Goal: Task Accomplishment & Management: Use online tool/utility

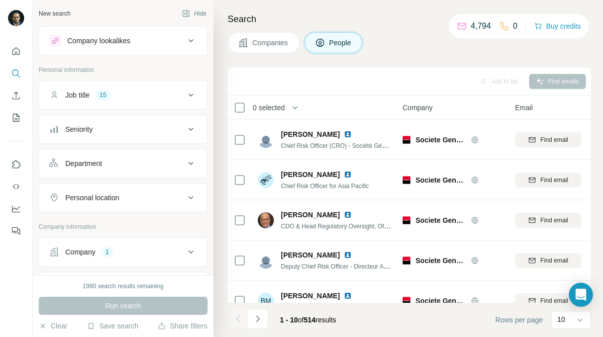
click at [140, 105] on button "Job title 15" at bounding box center [123, 95] width 168 height 24
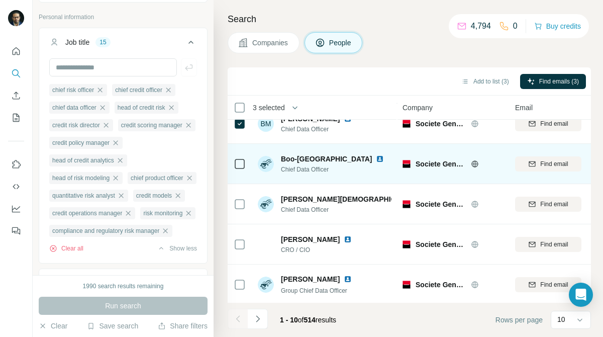
scroll to position [219, 0]
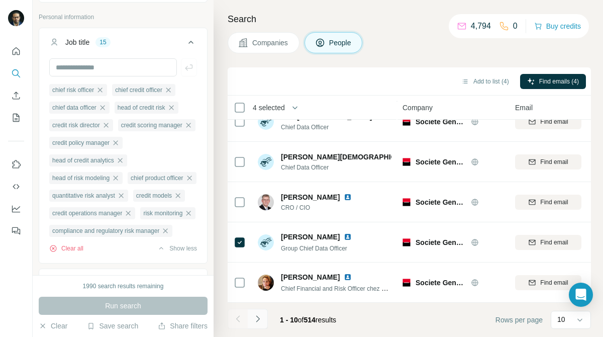
click at [257, 312] on button "Navigate to next page" at bounding box center [258, 319] width 20 height 20
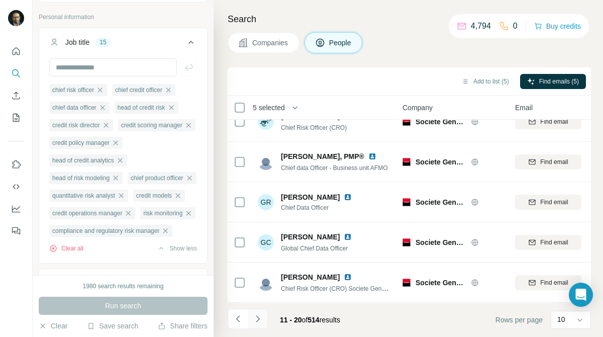
click at [258, 326] on button "Navigate to next page" at bounding box center [258, 319] width 20 height 20
click at [256, 324] on button "Navigate to next page" at bounding box center [258, 319] width 20 height 20
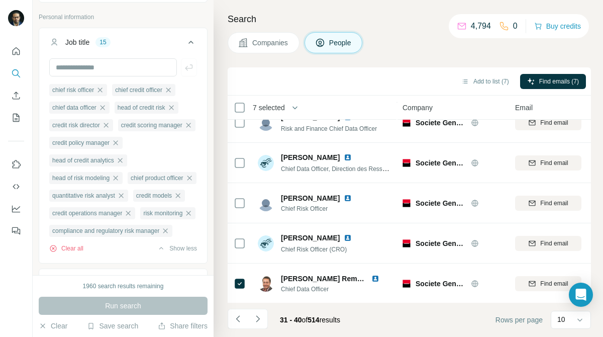
scroll to position [0, 0]
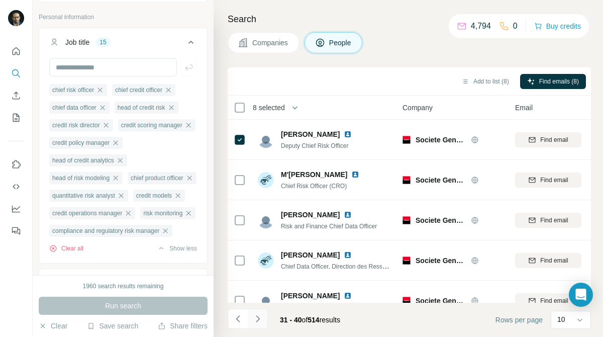
click at [257, 325] on button "Navigate to next page" at bounding box center [258, 319] width 20 height 20
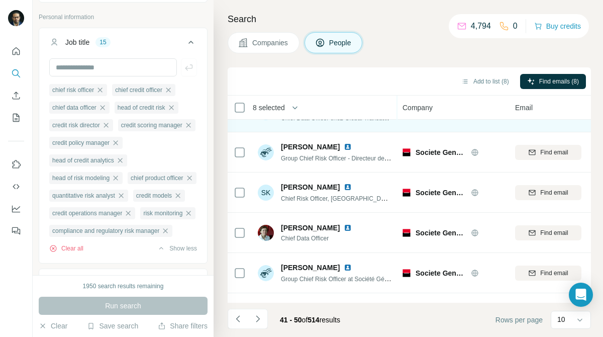
scroll to position [219, 0]
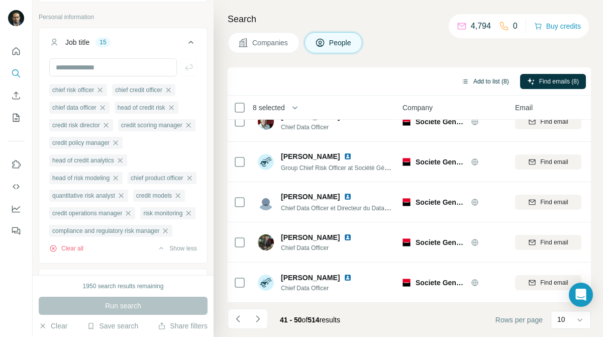
click at [466, 84] on button "Add to list (8)" at bounding box center [486, 81] width 62 height 15
click at [483, 82] on button "Add to list (8)" at bounding box center [486, 81] width 62 height 15
click at [481, 82] on button "Add to list (8)" at bounding box center [486, 81] width 62 height 15
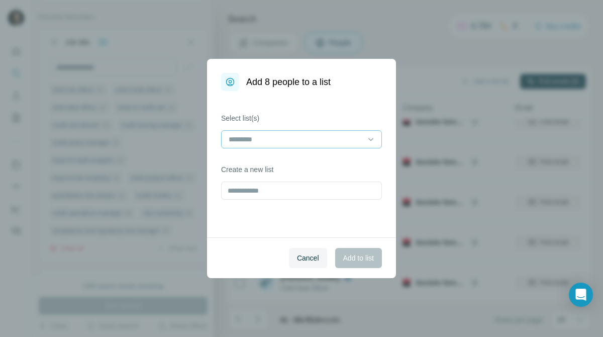
click at [361, 131] on div at bounding box center [296, 139] width 136 height 17
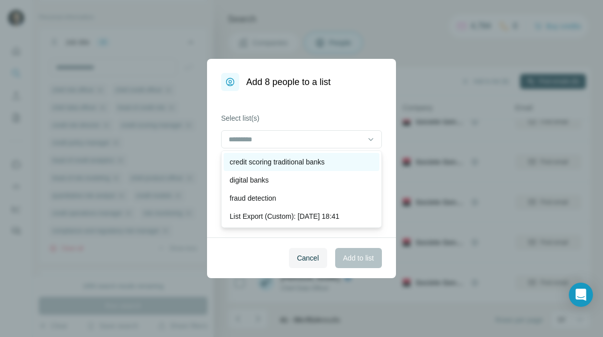
click at [336, 161] on div "credit scoring traditional banks" at bounding box center [302, 162] width 144 height 10
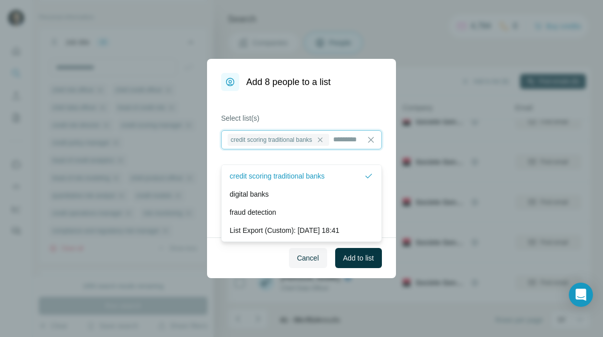
scroll to position [1, 0]
click at [359, 253] on span "Add to list" at bounding box center [358, 258] width 31 height 10
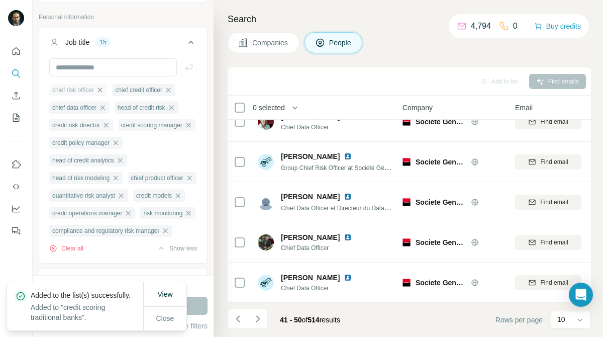
click at [104, 90] on icon "button" at bounding box center [100, 90] width 8 height 8
click at [193, 306] on button "Run search" at bounding box center [123, 306] width 169 height 18
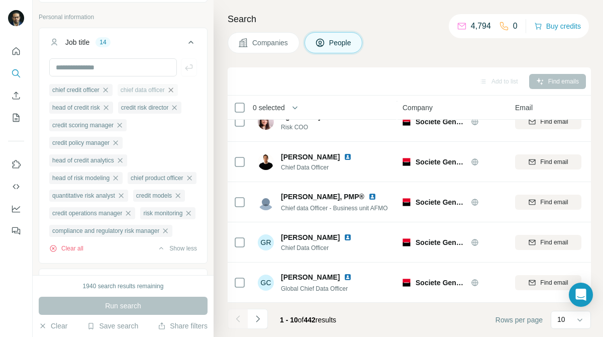
click at [175, 92] on icon "button" at bounding box center [171, 90] width 8 height 8
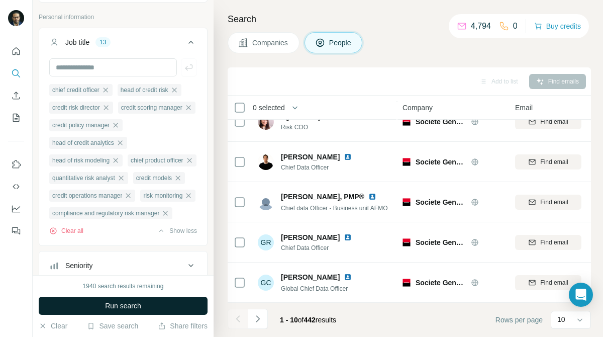
click at [162, 304] on button "Run search" at bounding box center [123, 306] width 169 height 18
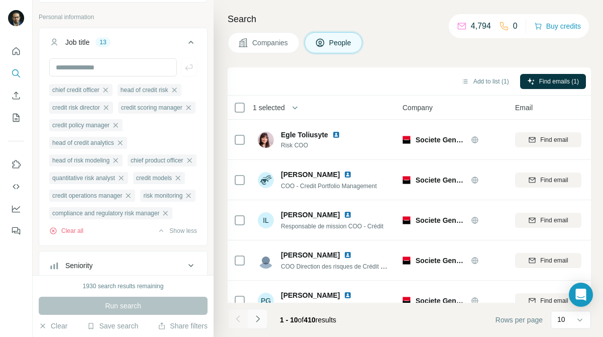
click at [261, 323] on icon "Navigate to next page" at bounding box center [258, 319] width 10 height 10
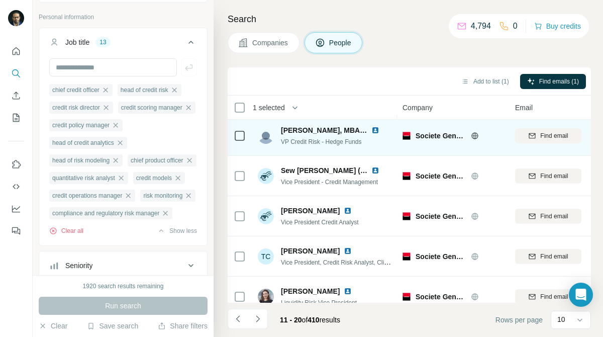
scroll to position [219, 0]
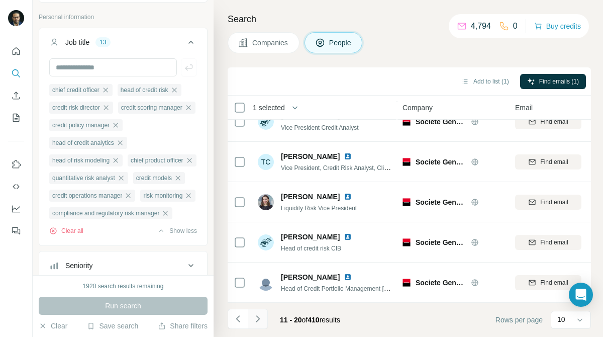
click at [260, 319] on icon "Navigate to next page" at bounding box center [258, 319] width 10 height 10
click at [257, 317] on icon "Navigate to next page" at bounding box center [258, 318] width 4 height 7
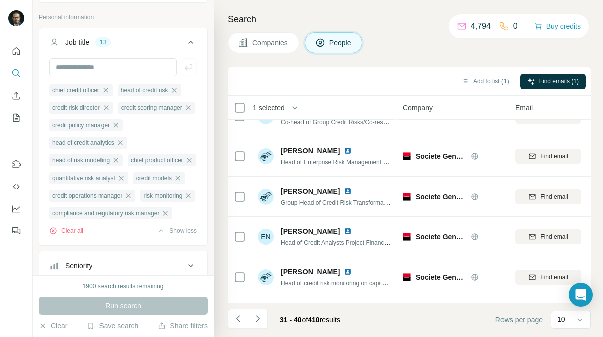
scroll to position [0, 0]
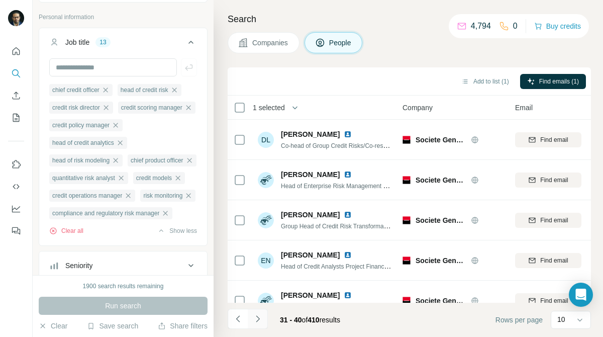
click at [261, 318] on icon "Navigate to next page" at bounding box center [258, 319] width 10 height 10
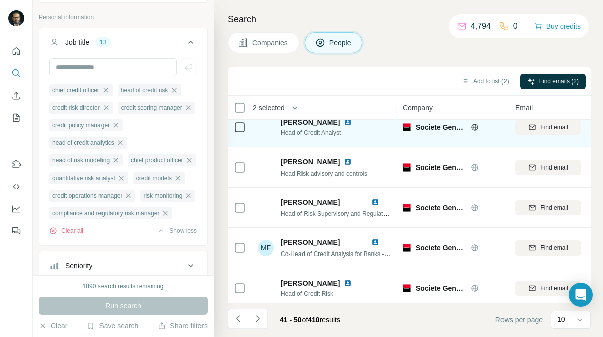
scroll to position [219, 0]
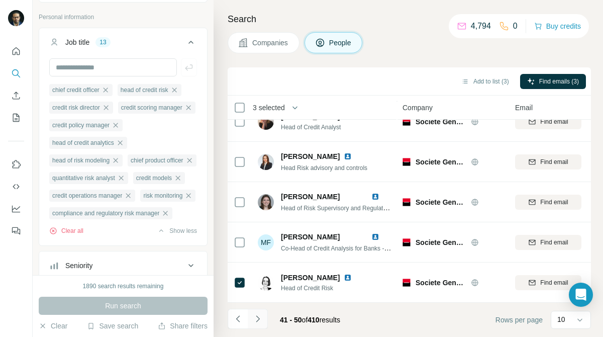
click at [257, 323] on icon "Navigate to next page" at bounding box center [258, 319] width 10 height 10
click at [259, 322] on icon "Navigate to next page" at bounding box center [258, 319] width 10 height 10
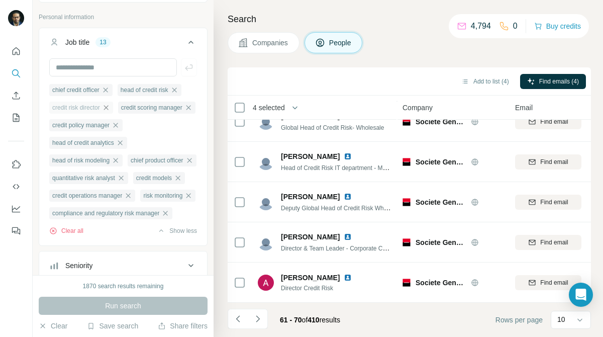
click at [110, 106] on icon "button" at bounding box center [106, 108] width 8 height 8
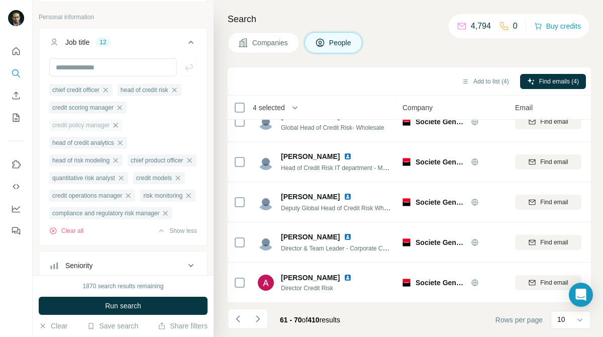
click at [120, 125] on icon "button" at bounding box center [116, 125] width 8 height 8
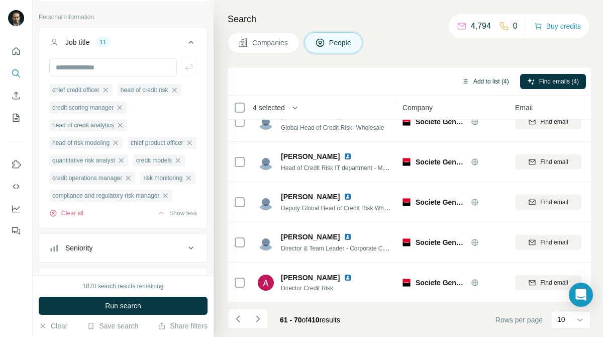
click at [483, 81] on button "Add to list (4)" at bounding box center [486, 81] width 62 height 15
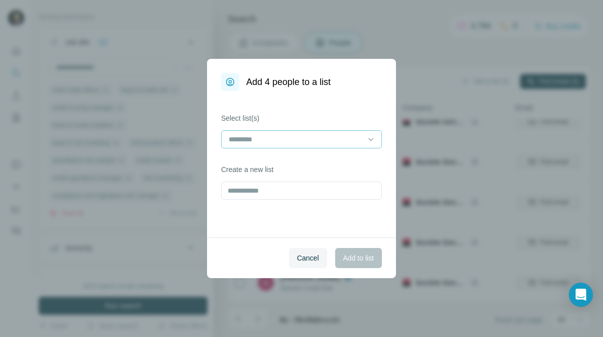
click at [337, 146] on div at bounding box center [296, 139] width 136 height 17
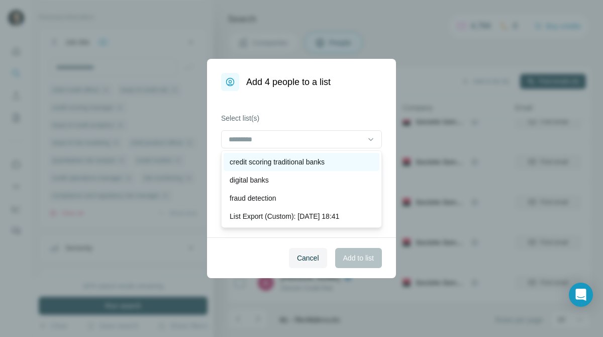
click at [325, 162] on p "credit scoring traditional banks" at bounding box center [277, 162] width 95 height 10
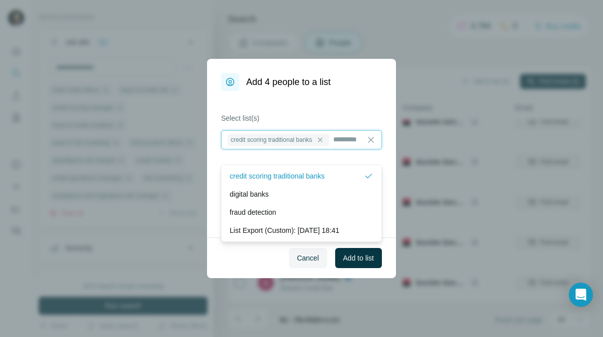
scroll to position [1, 0]
click at [360, 256] on span "Add to list" at bounding box center [358, 258] width 31 height 10
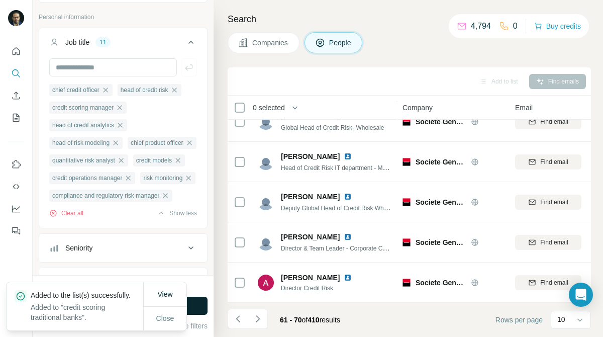
click at [201, 304] on button "Run search" at bounding box center [123, 306] width 169 height 18
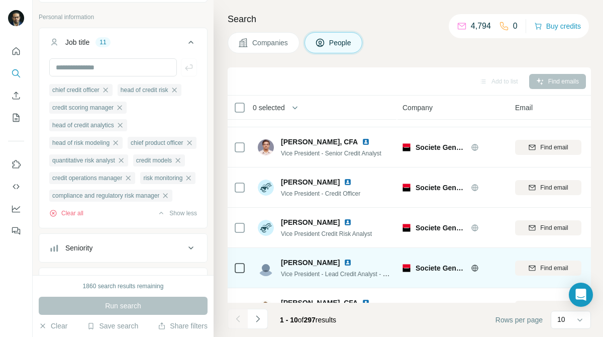
scroll to position [219, 0]
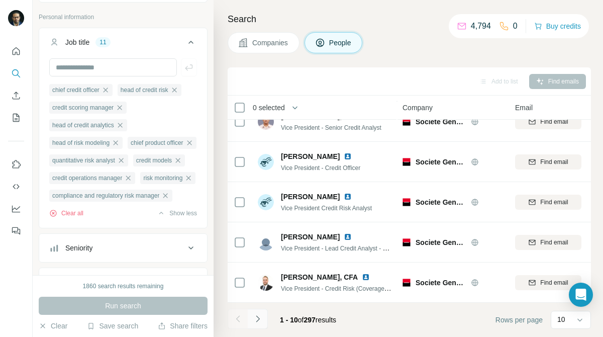
click at [257, 320] on icon "Navigate to next page" at bounding box center [258, 319] width 10 height 10
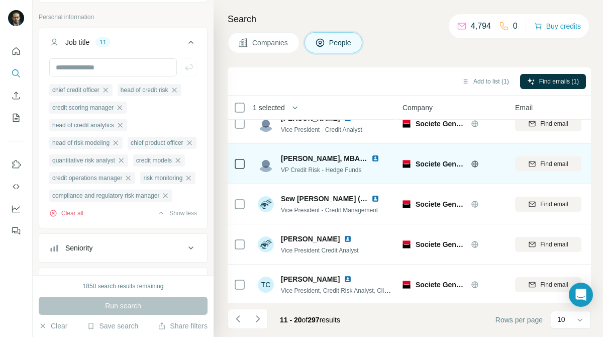
scroll to position [0, 0]
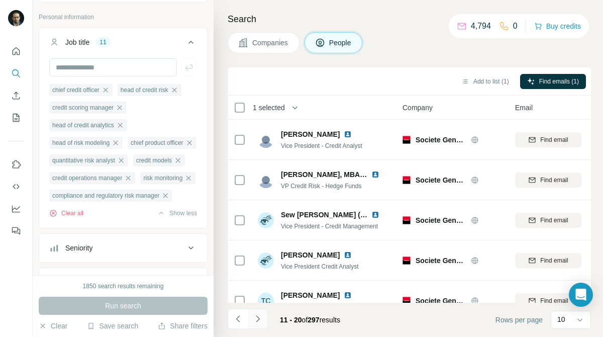
click at [263, 315] on icon "Navigate to next page" at bounding box center [258, 319] width 10 height 10
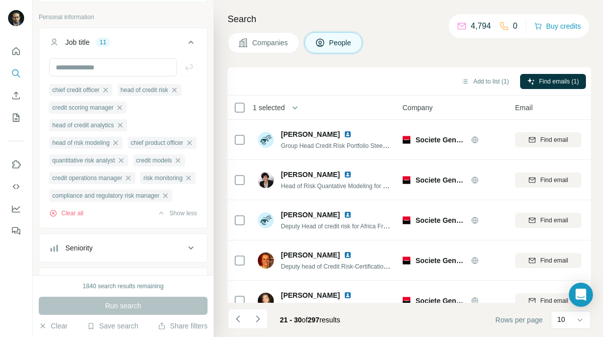
scroll to position [219, 0]
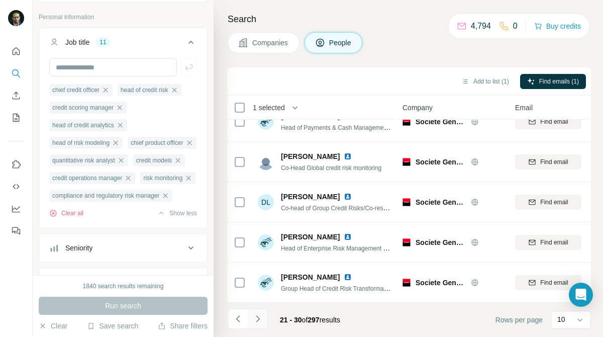
click at [253, 315] on icon "Navigate to next page" at bounding box center [258, 319] width 10 height 10
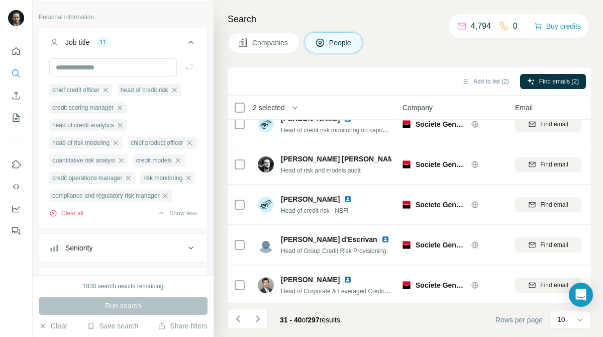
scroll to position [0, 0]
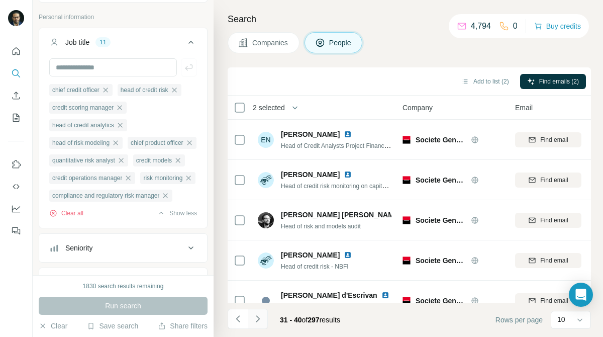
click at [266, 318] on button "Navigate to next page" at bounding box center [258, 319] width 20 height 20
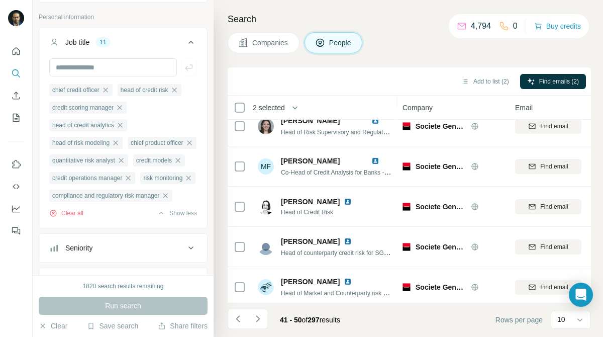
scroll to position [219, 0]
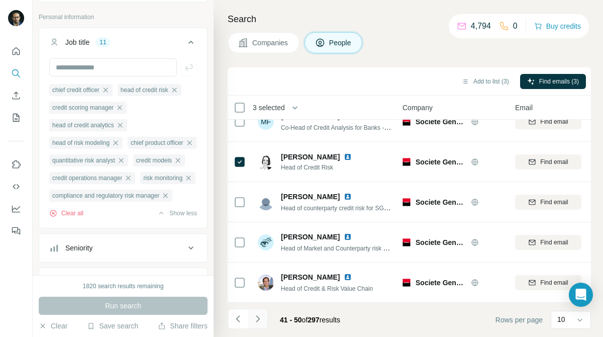
click at [265, 315] on button "Navigate to next page" at bounding box center [258, 319] width 20 height 20
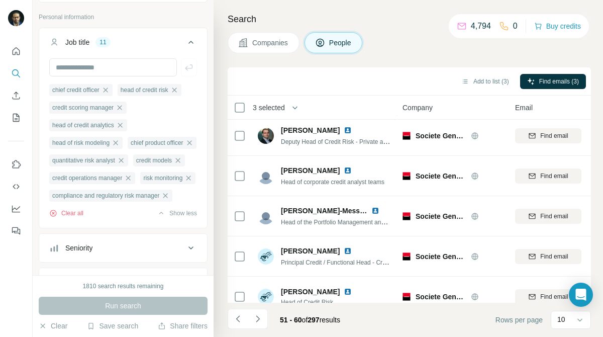
scroll to position [0, 0]
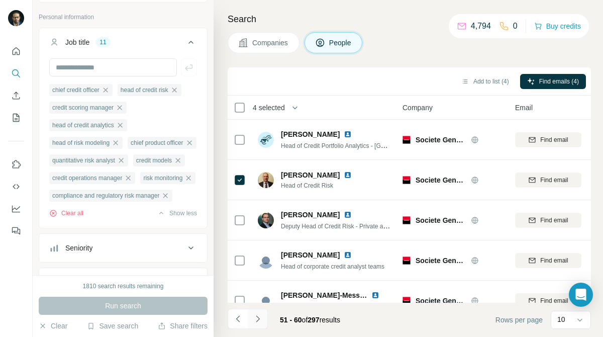
click at [256, 314] on icon "Navigate to next page" at bounding box center [258, 319] width 10 height 10
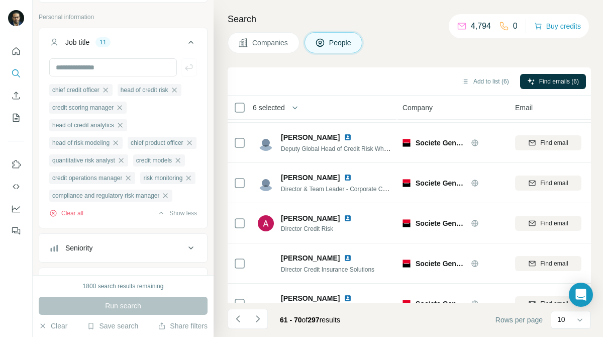
scroll to position [219, 0]
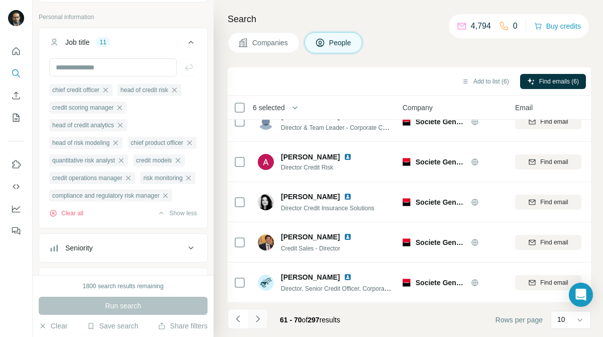
click at [256, 322] on icon "Navigate to next page" at bounding box center [258, 319] width 10 height 10
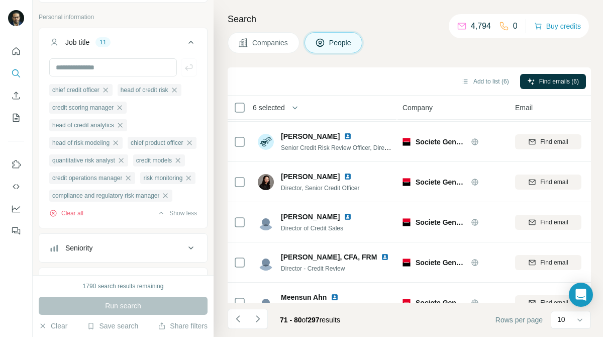
scroll to position [0, 0]
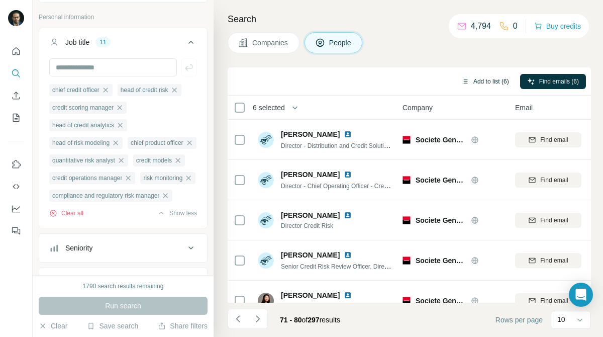
click at [476, 85] on button "Add to list (6)" at bounding box center [486, 81] width 62 height 15
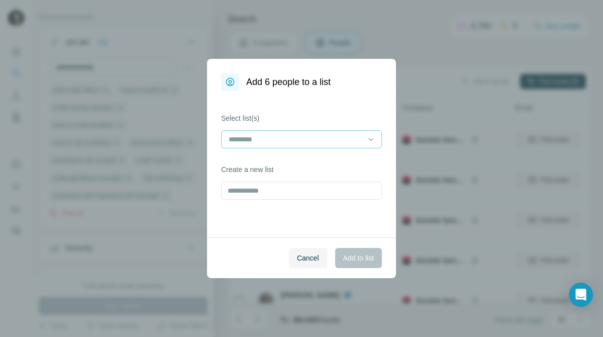
click at [332, 148] on div at bounding box center [301, 139] width 161 height 18
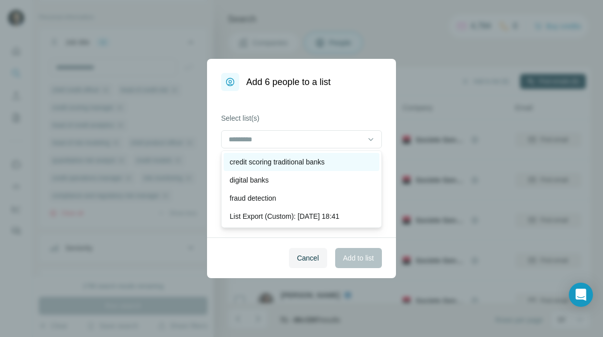
click at [332, 158] on div "credit scoring traditional banks" at bounding box center [302, 162] width 144 height 10
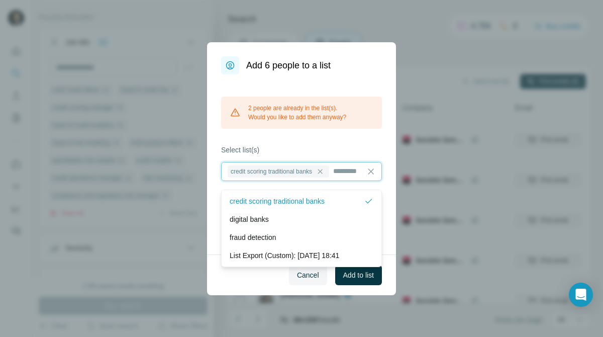
scroll to position [1, 0]
click at [312, 280] on span "Cancel" at bounding box center [308, 275] width 22 height 10
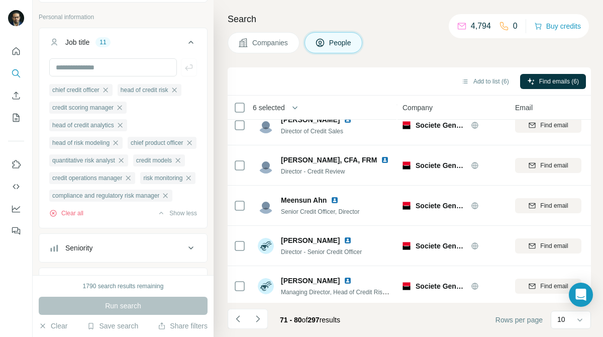
scroll to position [219, 0]
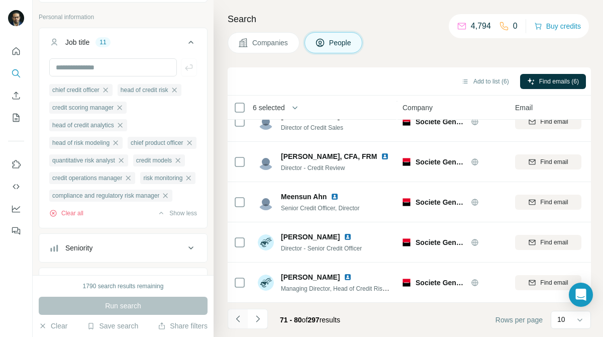
click at [231, 314] on button "Navigate to previous page" at bounding box center [238, 319] width 20 height 20
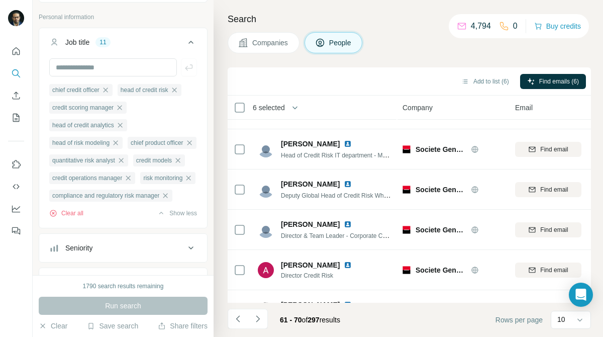
scroll to position [0, 0]
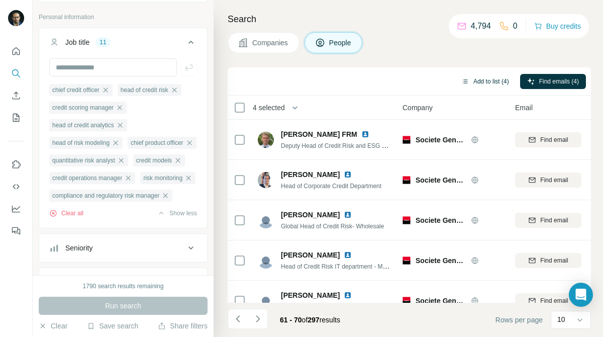
click at [476, 85] on button "Add to list (4)" at bounding box center [486, 81] width 62 height 15
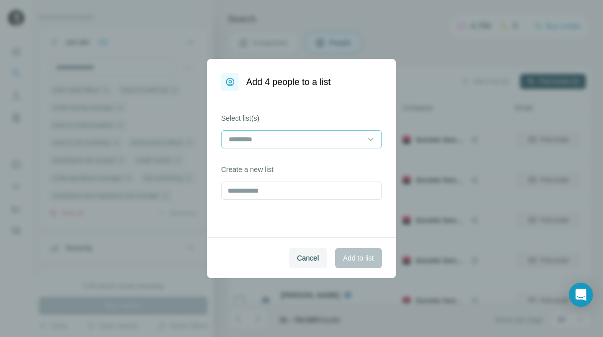
click at [362, 139] on input at bounding box center [296, 139] width 136 height 11
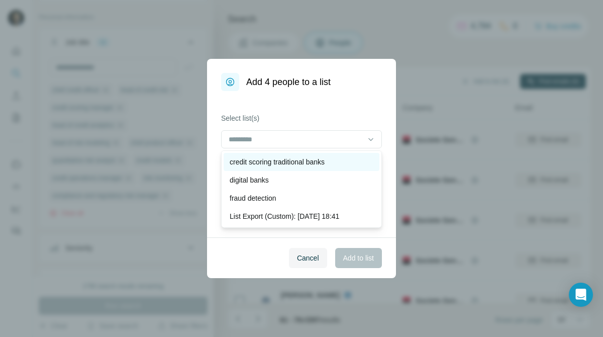
click at [335, 162] on div "credit scoring traditional banks" at bounding box center [302, 162] width 144 height 10
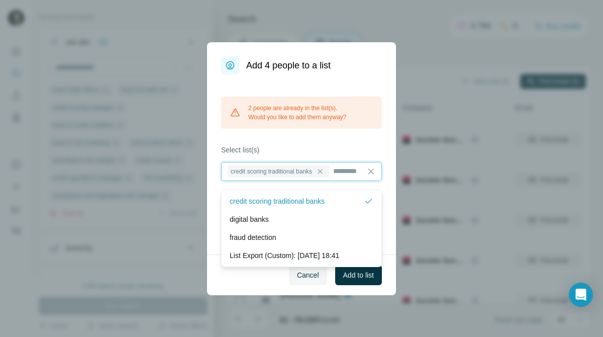
scroll to position [1, 0]
click at [307, 275] on button "Cancel" at bounding box center [308, 275] width 38 height 20
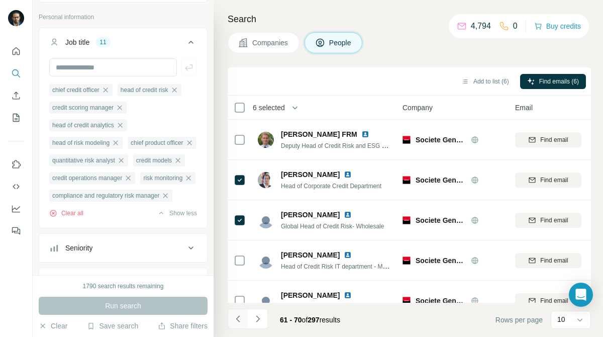
click at [239, 322] on icon "Navigate to previous page" at bounding box center [238, 319] width 10 height 10
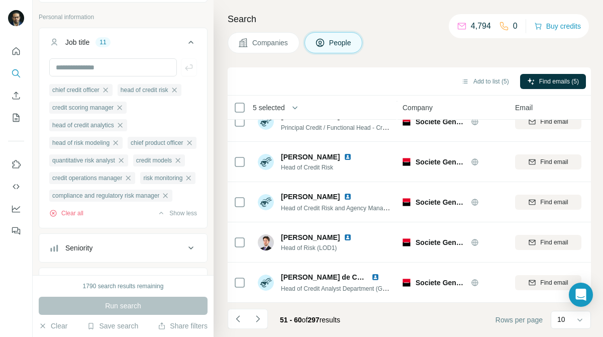
scroll to position [0, 0]
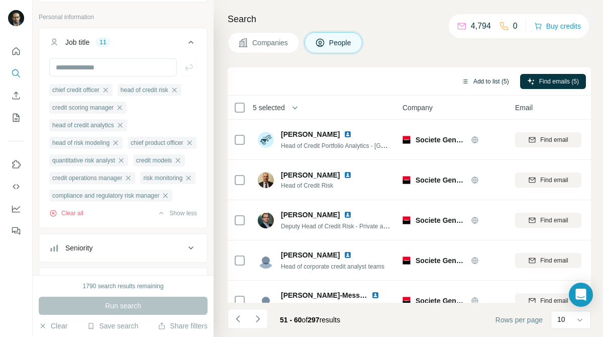
click at [498, 76] on button "Add to list (5)" at bounding box center [486, 81] width 62 height 15
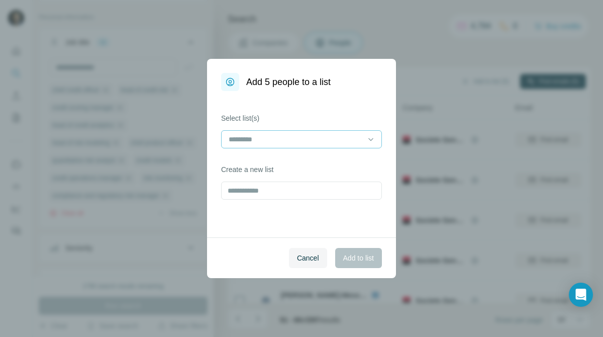
click at [333, 144] on input at bounding box center [296, 139] width 136 height 11
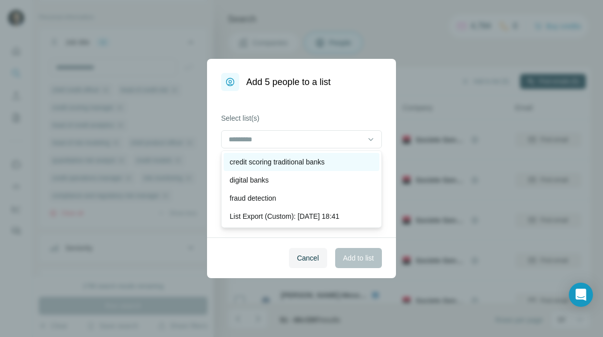
click at [324, 165] on p "credit scoring traditional banks" at bounding box center [277, 162] width 95 height 10
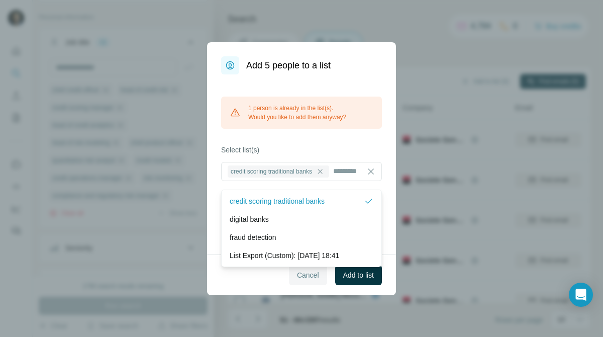
click at [303, 280] on span "Cancel" at bounding box center [308, 275] width 22 height 10
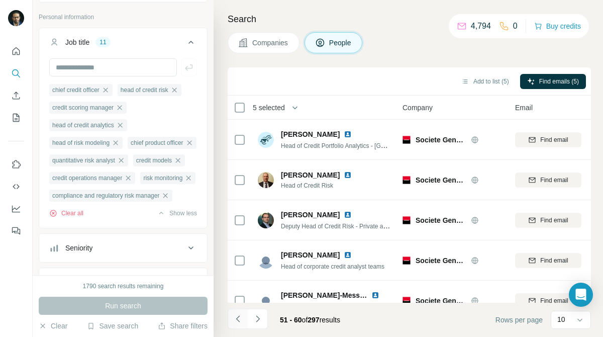
click at [236, 320] on icon "Navigate to previous page" at bounding box center [238, 319] width 10 height 10
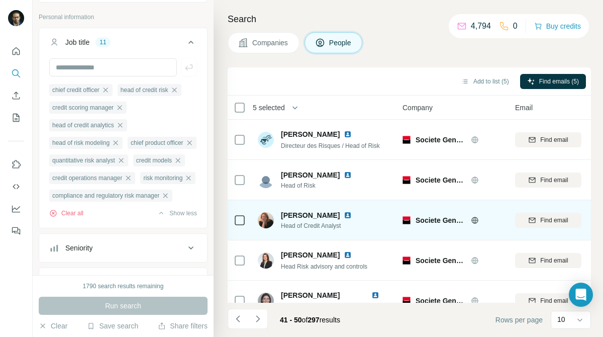
scroll to position [219, 0]
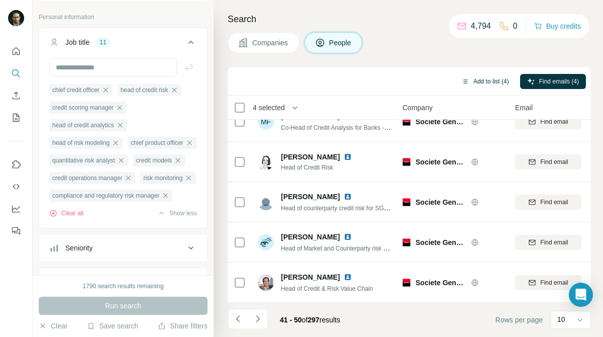
click at [489, 84] on button "Add to list (4)" at bounding box center [486, 81] width 62 height 15
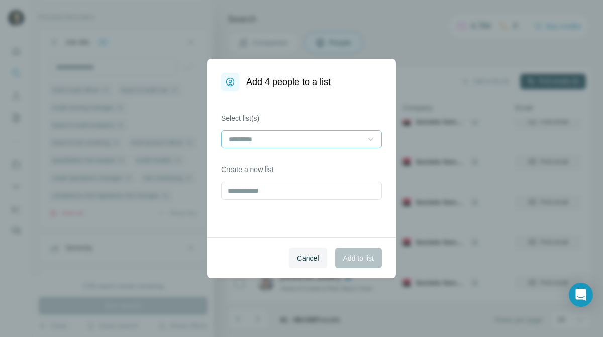
click at [371, 136] on icon at bounding box center [371, 139] width 10 height 10
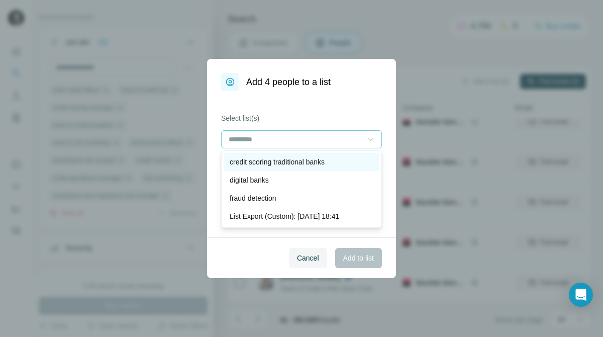
click at [354, 155] on div "credit scoring traditional banks" at bounding box center [302, 162] width 156 height 18
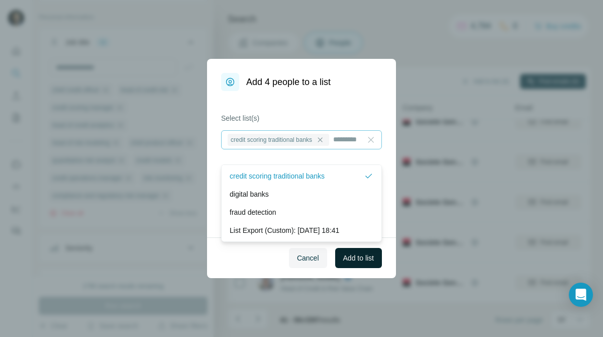
click at [362, 259] on span "Add to list" at bounding box center [358, 258] width 31 height 10
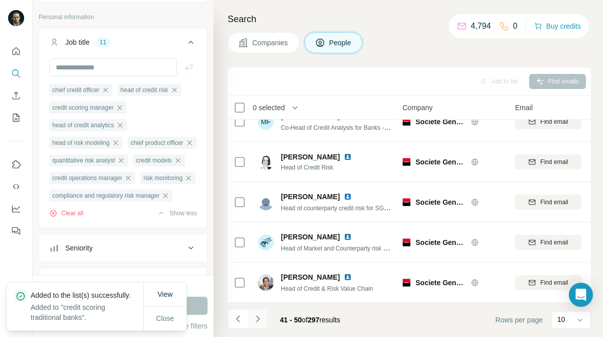
click at [263, 319] on icon "Navigate to next page" at bounding box center [258, 319] width 10 height 10
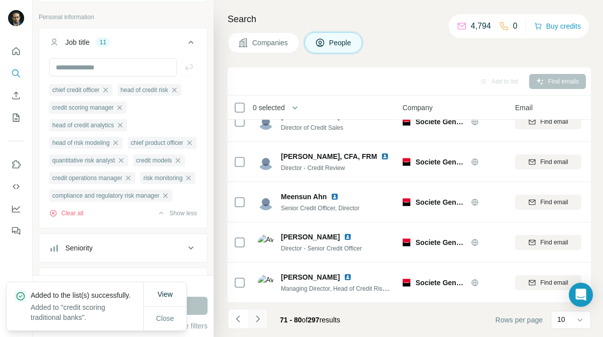
click at [263, 319] on icon "Navigate to next page" at bounding box center [258, 319] width 10 height 10
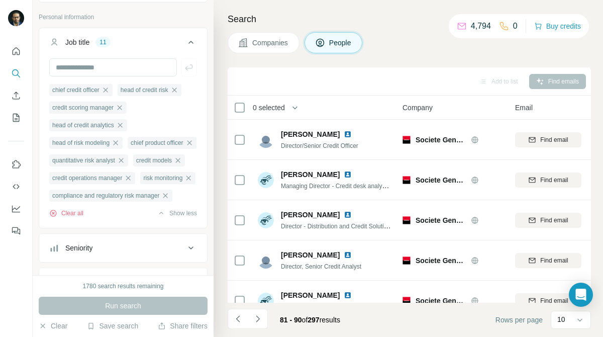
scroll to position [219, 0]
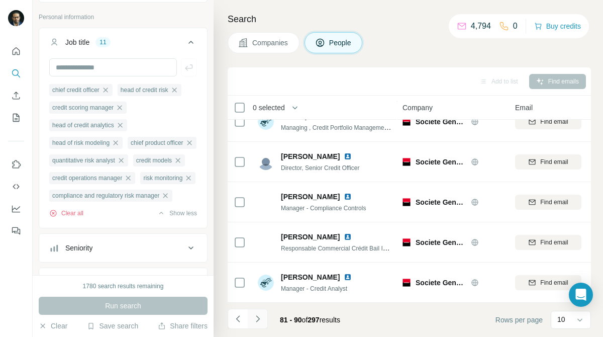
click at [263, 316] on icon "Navigate to next page" at bounding box center [258, 319] width 10 height 10
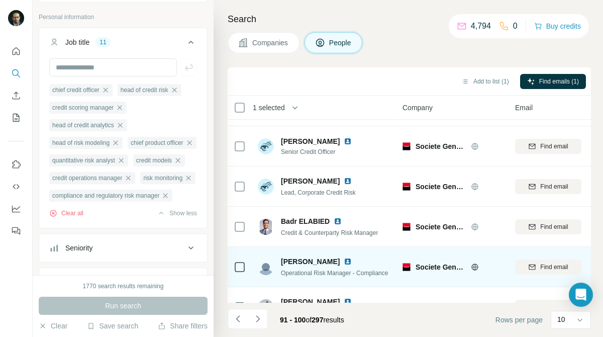
scroll to position [74, 1]
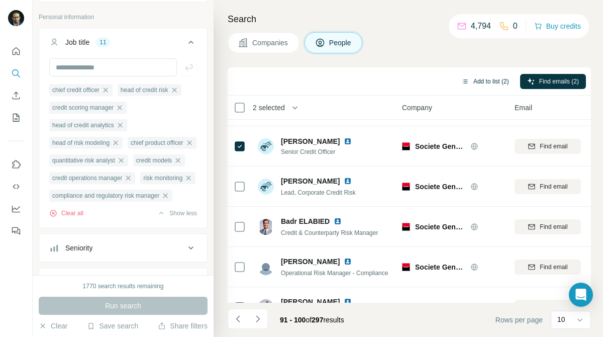
click at [483, 82] on button "Add to list (2)" at bounding box center [486, 81] width 62 height 15
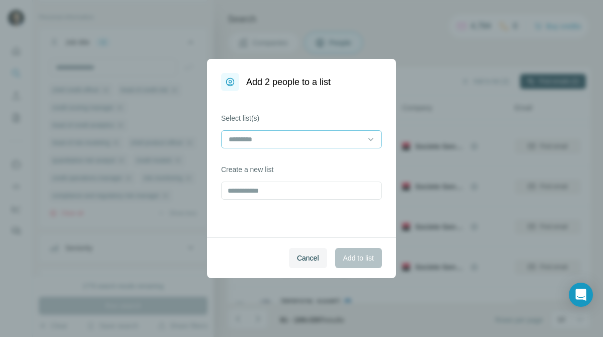
click at [363, 131] on div at bounding box center [296, 139] width 136 height 17
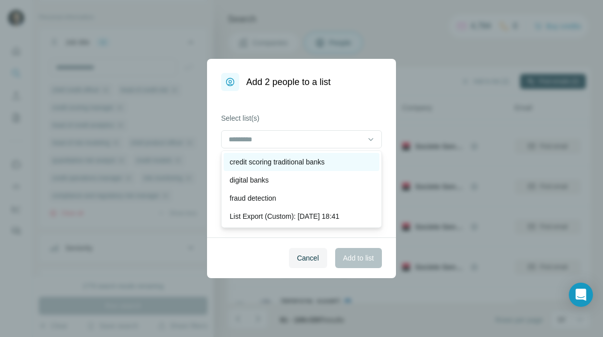
click at [354, 155] on div "credit scoring traditional banks" at bounding box center [302, 162] width 156 height 18
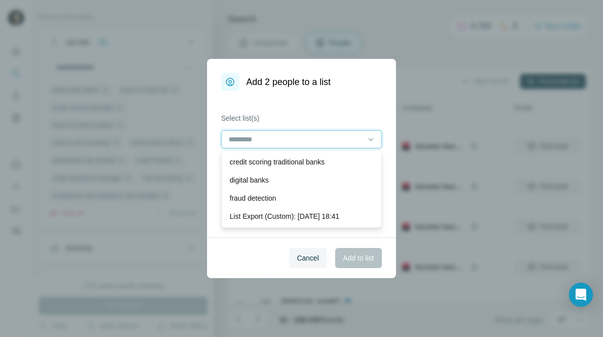
scroll to position [1, 0]
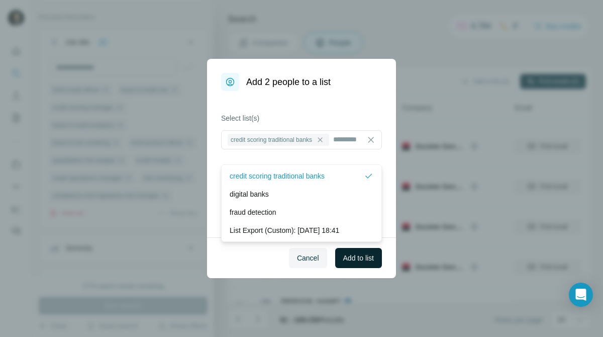
click at [355, 250] on button "Add to list" at bounding box center [358, 258] width 47 height 20
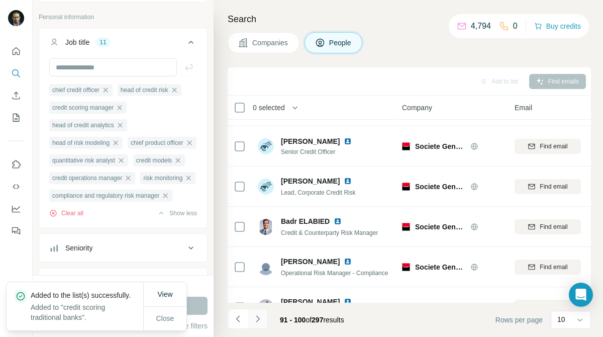
click at [257, 319] on icon "Navigate to next page" at bounding box center [258, 319] width 10 height 10
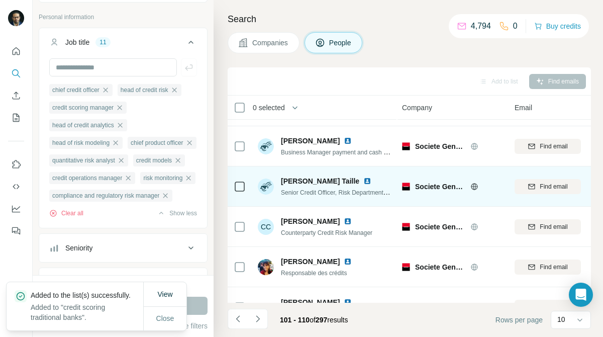
scroll to position [219, 1]
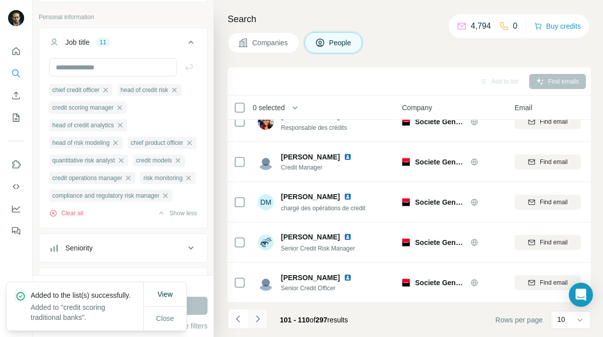
click at [258, 326] on button "Navigate to next page" at bounding box center [258, 319] width 20 height 20
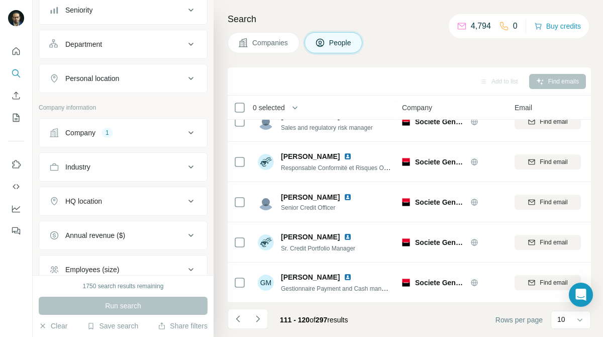
scroll to position [291, 0]
click at [165, 137] on div "Company 1" at bounding box center [117, 132] width 136 height 10
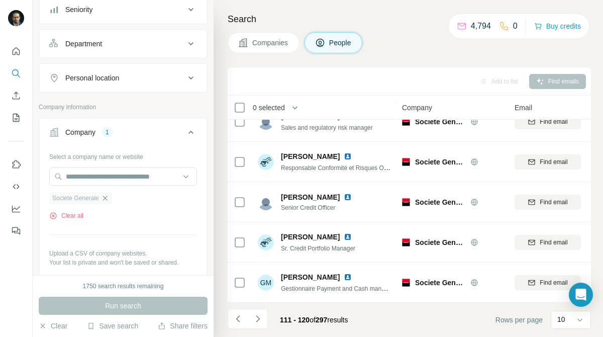
click at [107, 202] on icon "button" at bounding box center [105, 198] width 8 height 8
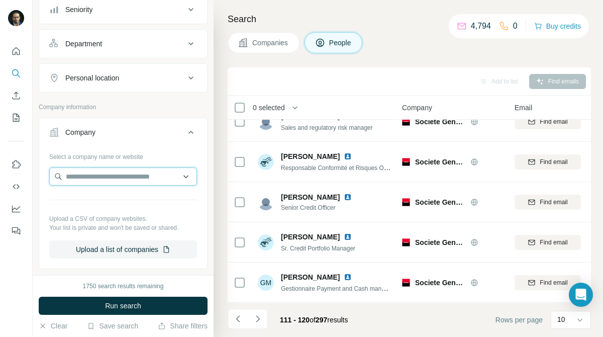
click at [135, 186] on input "text" at bounding box center [123, 176] width 148 height 18
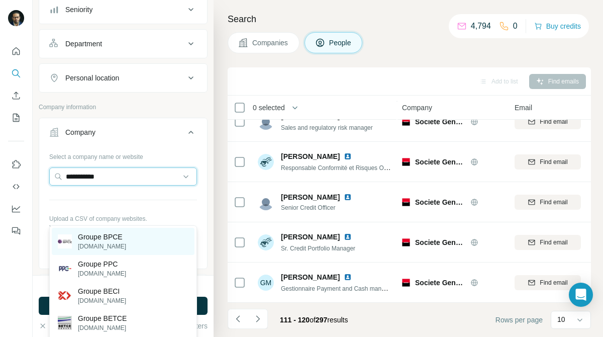
type input "**********"
click at [132, 240] on div "Groupe BPCE [DOMAIN_NAME]" at bounding box center [123, 241] width 143 height 27
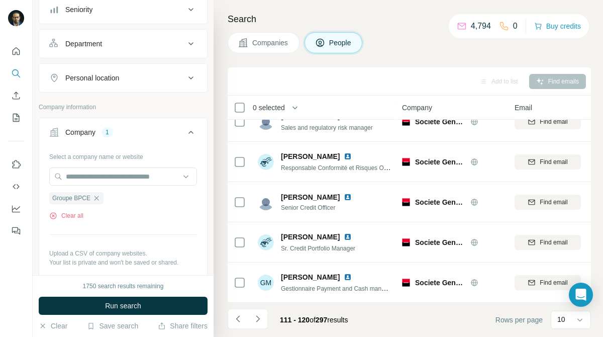
click at [257, 41] on span "Companies" at bounding box center [270, 43] width 37 height 10
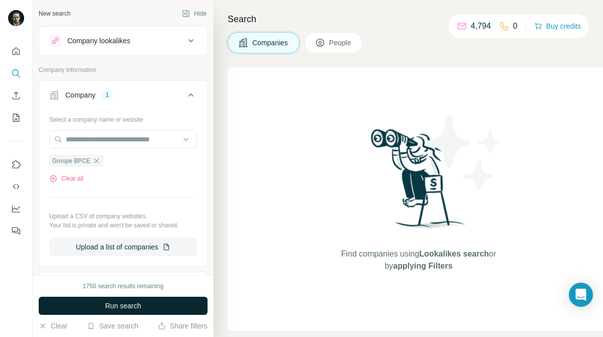
click at [175, 300] on button "Run search" at bounding box center [123, 306] width 169 height 18
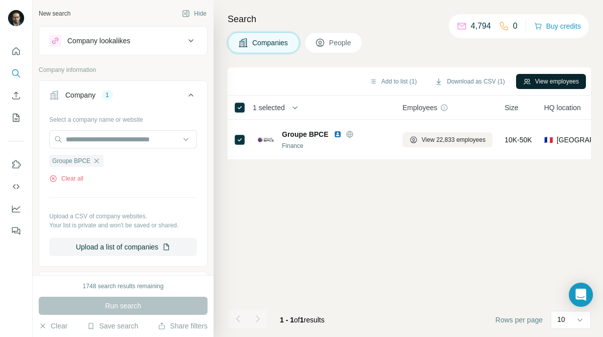
click at [554, 81] on button "View employees" at bounding box center [551, 81] width 70 height 15
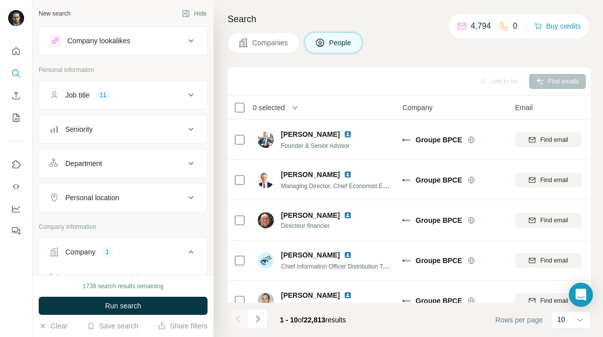
click at [150, 99] on div "Job title 11" at bounding box center [117, 95] width 136 height 10
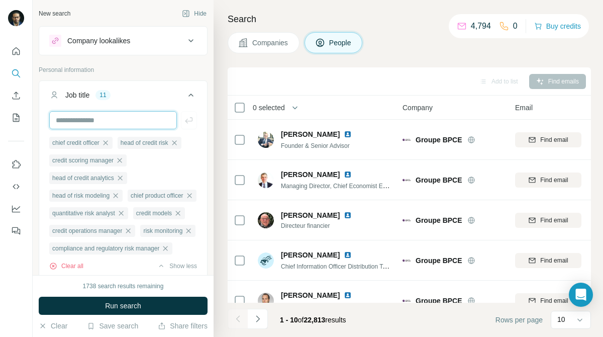
click at [144, 113] on input "text" at bounding box center [113, 120] width 128 height 18
type input "**********"
click at [145, 120] on input "text" at bounding box center [113, 120] width 128 height 18
type input "**********"
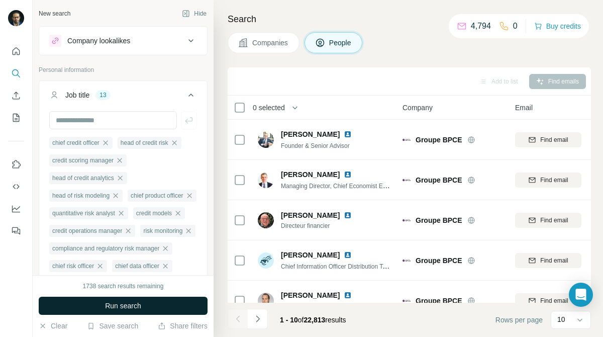
click at [138, 307] on span "Run search" at bounding box center [123, 306] width 36 height 10
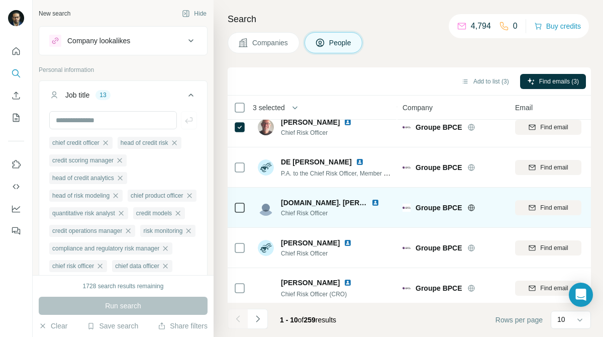
scroll to position [219, 0]
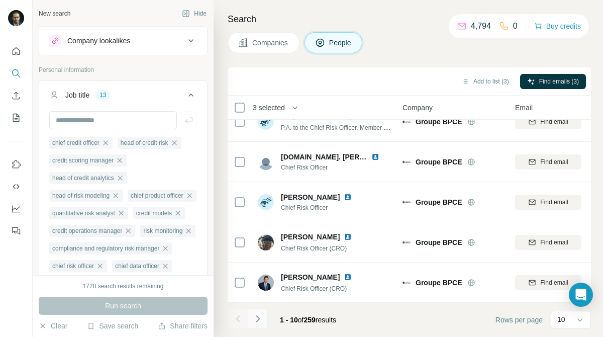
click at [257, 313] on button "Navigate to next page" at bounding box center [258, 319] width 20 height 20
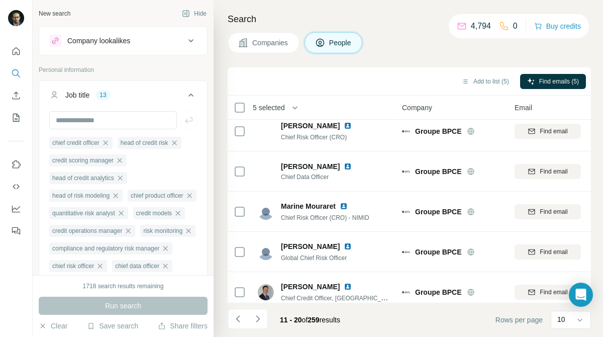
scroll to position [0, 1]
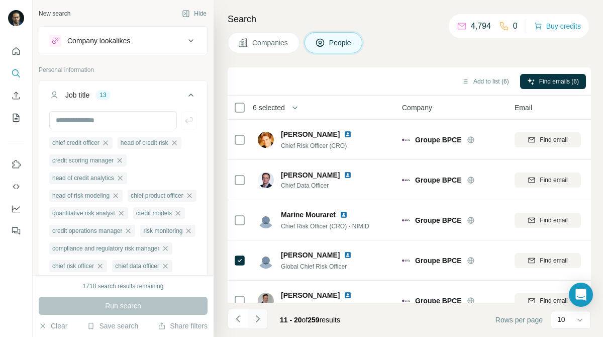
click at [259, 318] on icon "Navigate to next page" at bounding box center [258, 318] width 4 height 7
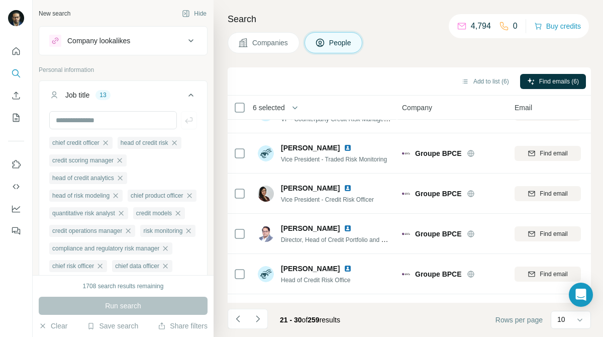
scroll to position [219, 1]
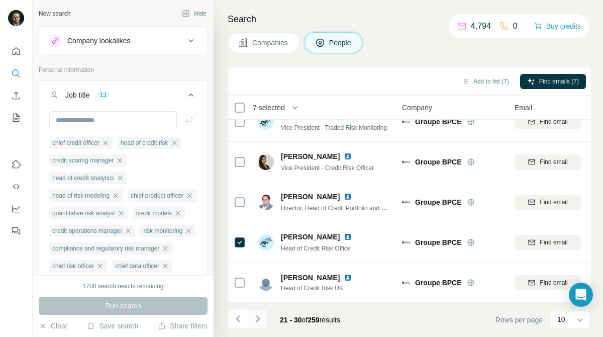
click at [260, 318] on icon "Navigate to next page" at bounding box center [258, 319] width 10 height 10
click at [260, 319] on icon "Navigate to next page" at bounding box center [258, 319] width 10 height 10
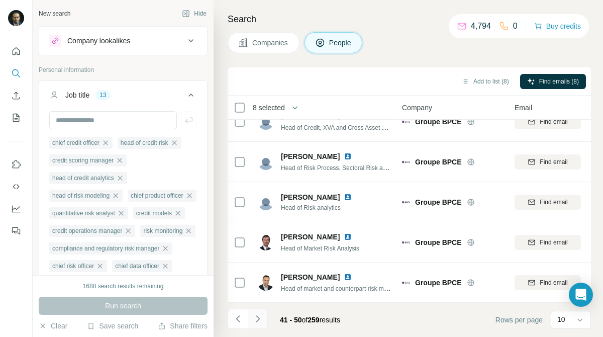
click at [255, 314] on icon "Navigate to next page" at bounding box center [258, 319] width 10 height 10
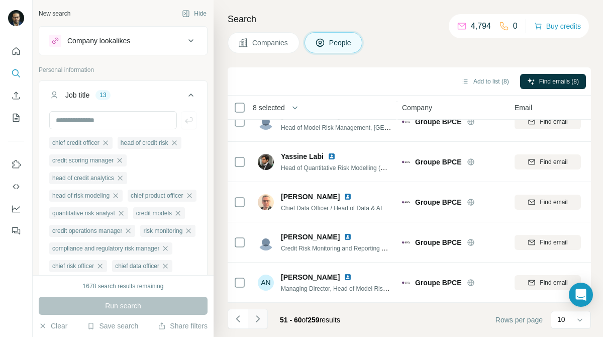
click at [262, 322] on icon "Navigate to next page" at bounding box center [258, 319] width 10 height 10
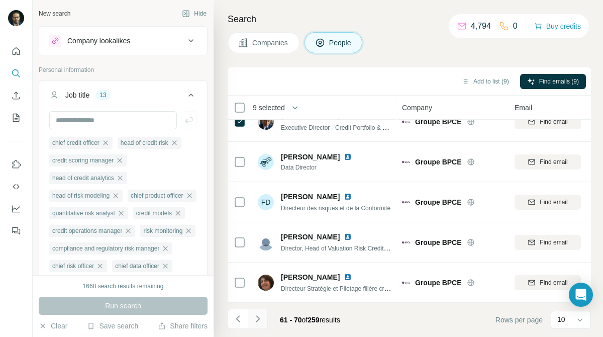
click at [265, 321] on button "Navigate to next page" at bounding box center [258, 319] width 20 height 20
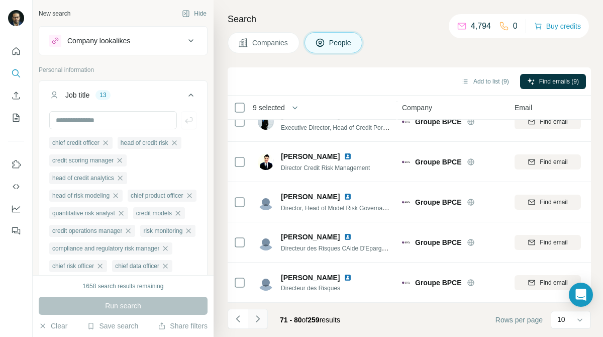
click at [258, 320] on icon "Navigate to next page" at bounding box center [258, 319] width 10 height 10
click at [256, 321] on icon "Navigate to next page" at bounding box center [258, 319] width 10 height 10
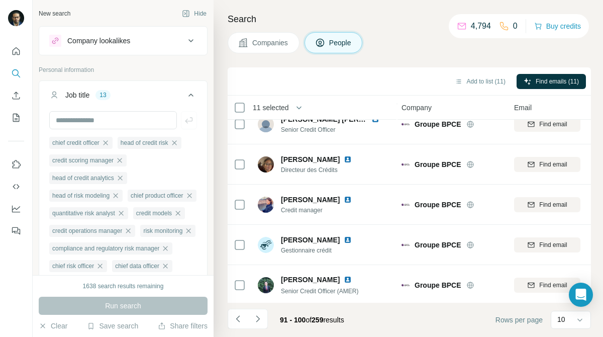
scroll to position [0, 1]
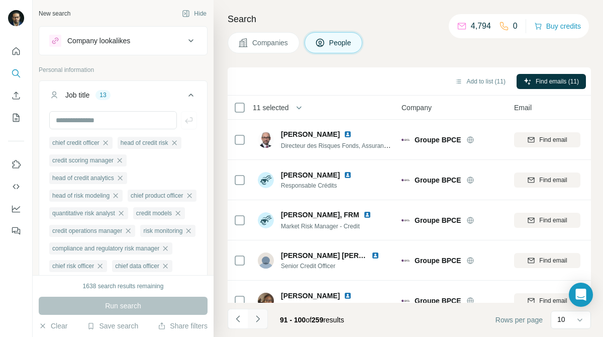
click at [262, 321] on icon "Navigate to next page" at bounding box center [258, 319] width 10 height 10
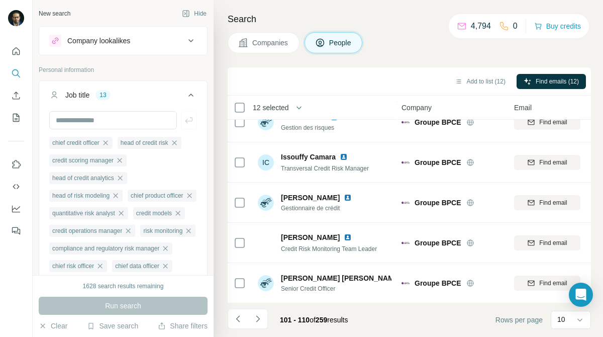
scroll to position [219, 1]
click at [258, 315] on icon "Navigate to next page" at bounding box center [258, 319] width 10 height 10
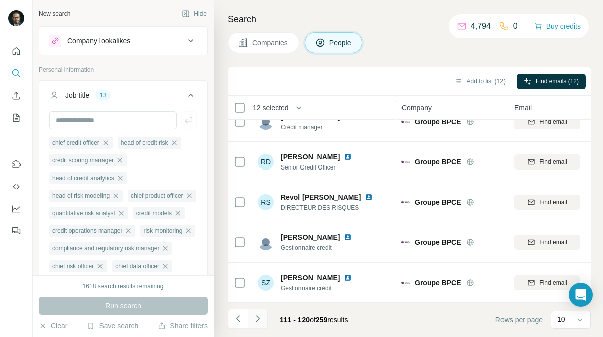
click at [256, 320] on icon "Navigate to next page" at bounding box center [258, 319] width 10 height 10
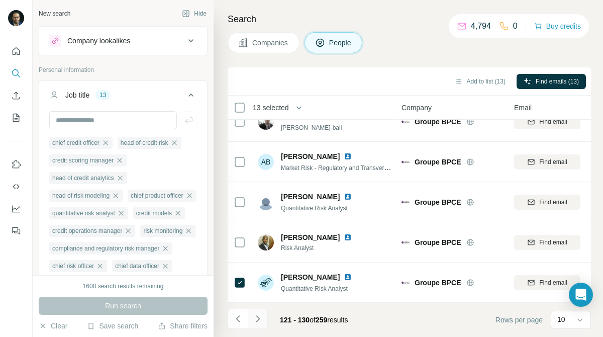
click at [262, 319] on icon "Navigate to next page" at bounding box center [258, 319] width 10 height 10
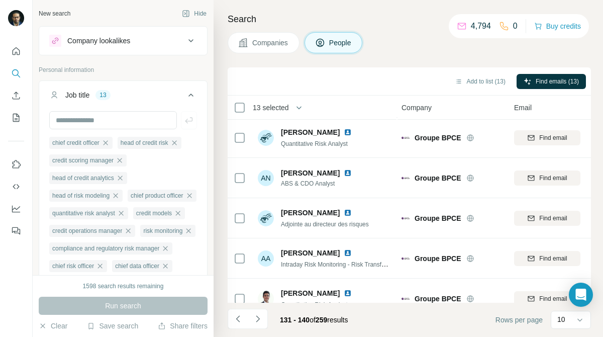
scroll to position [0, 1]
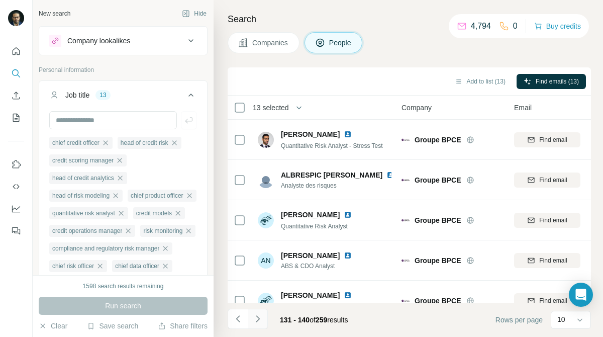
click at [260, 316] on icon "Navigate to next page" at bounding box center [258, 319] width 10 height 10
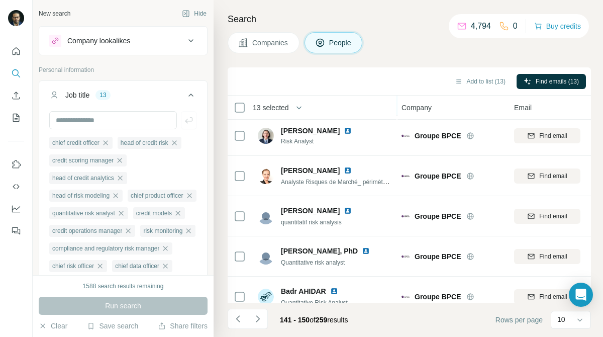
scroll to position [219, 1]
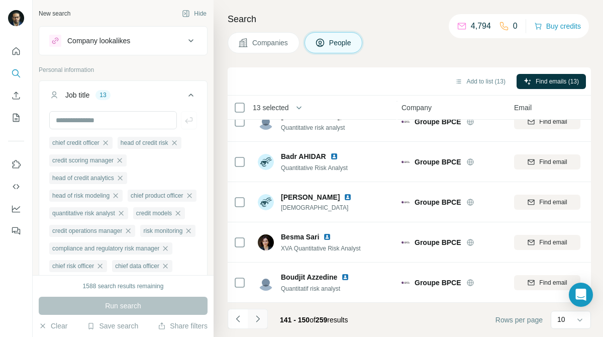
click at [262, 313] on button "Navigate to next page" at bounding box center [258, 319] width 20 height 20
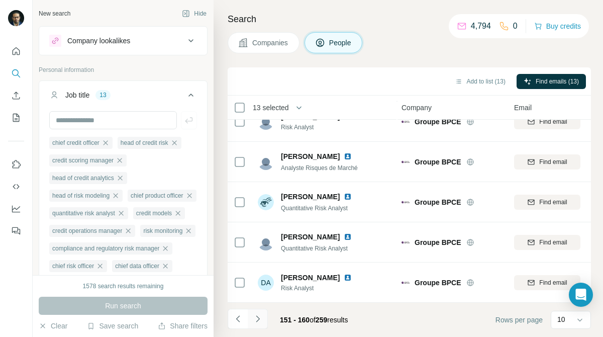
click at [261, 314] on icon "Navigate to next page" at bounding box center [258, 319] width 10 height 10
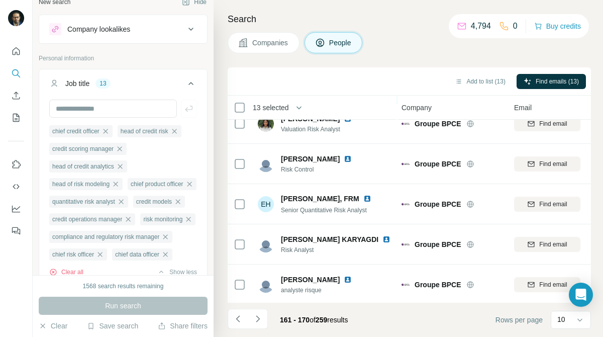
scroll to position [0, 1]
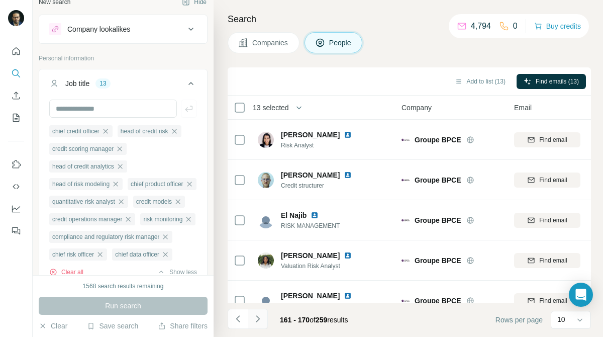
click at [262, 323] on icon "Navigate to next page" at bounding box center [258, 319] width 10 height 10
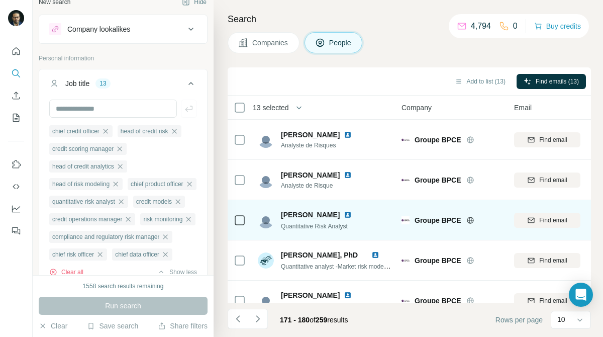
scroll to position [219, 1]
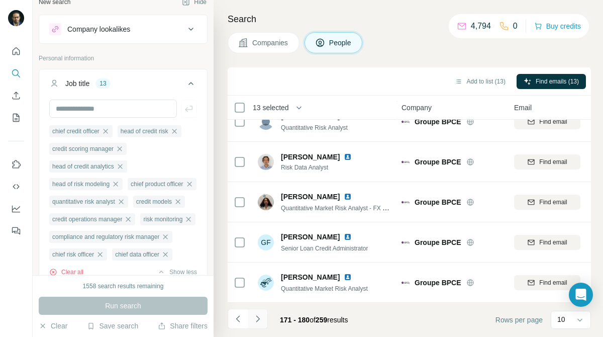
click at [258, 315] on icon "Navigate to next page" at bounding box center [258, 319] width 10 height 10
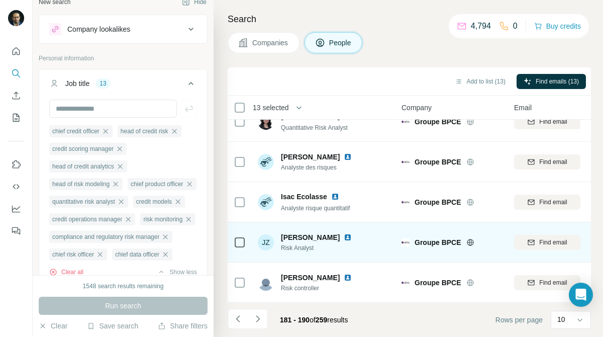
scroll to position [0, 1]
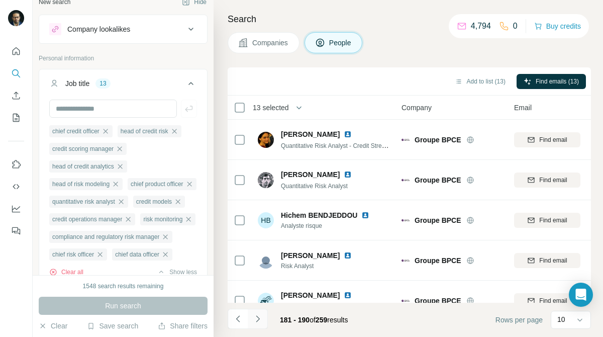
click at [259, 326] on button "Navigate to next page" at bounding box center [258, 319] width 20 height 20
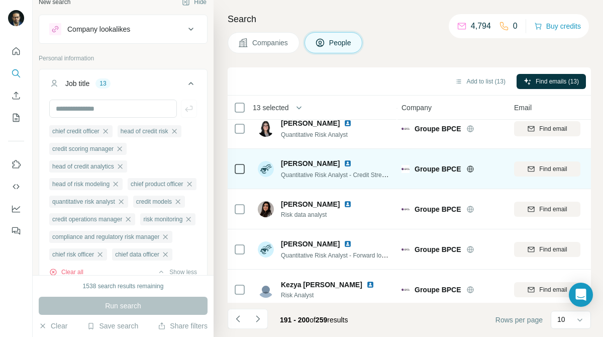
scroll to position [219, 1]
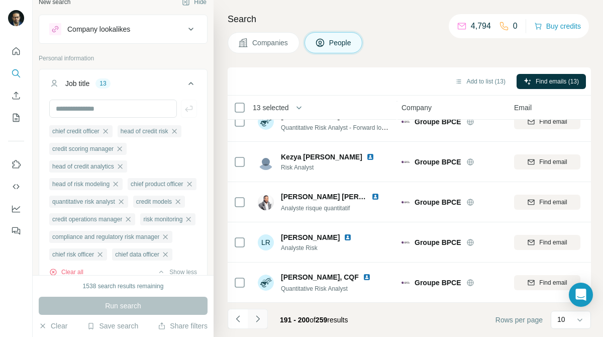
click at [260, 321] on icon "Navigate to next page" at bounding box center [258, 319] width 10 height 10
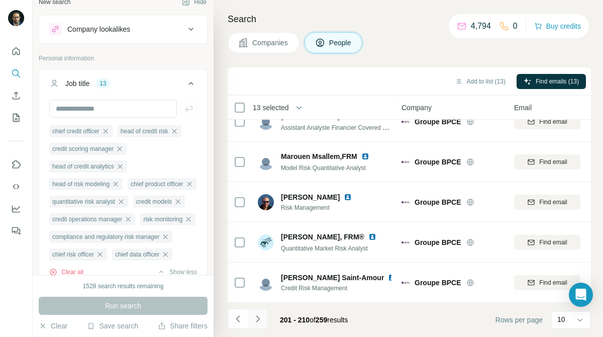
click at [256, 317] on icon "Navigate to next page" at bounding box center [258, 319] width 10 height 10
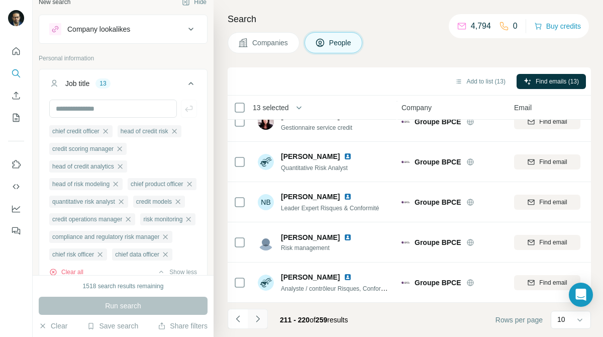
click at [257, 318] on icon "Navigate to next page" at bounding box center [258, 319] width 10 height 10
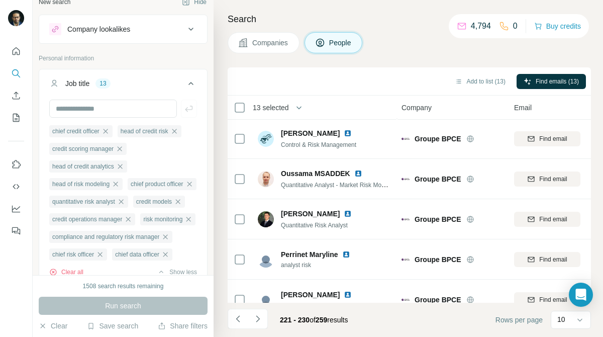
scroll to position [0, 1]
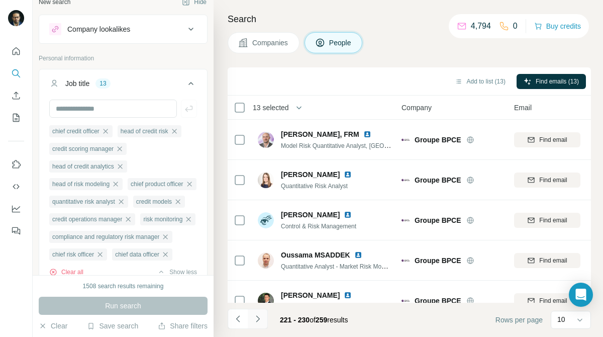
click at [260, 318] on icon "Navigate to next page" at bounding box center [258, 319] width 10 height 10
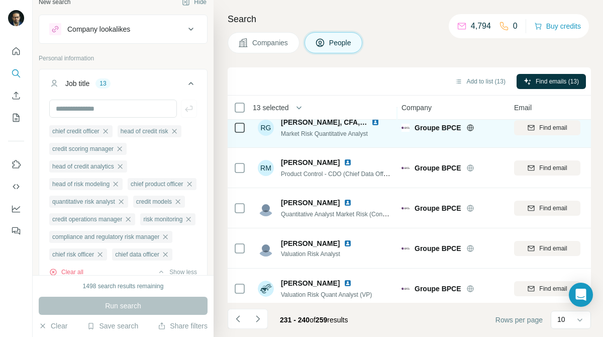
scroll to position [219, 1]
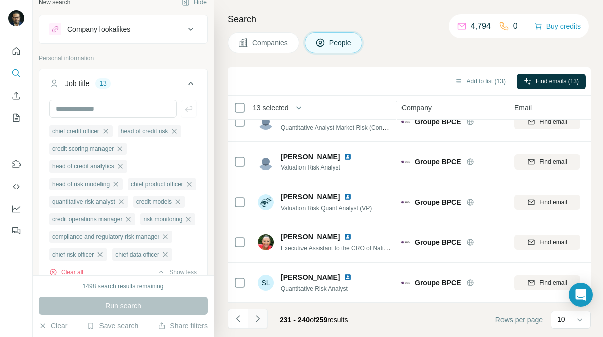
click at [261, 317] on icon "Navigate to next page" at bounding box center [258, 319] width 10 height 10
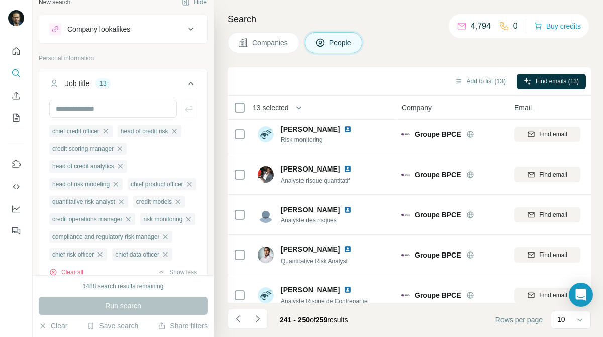
scroll to position [0, 1]
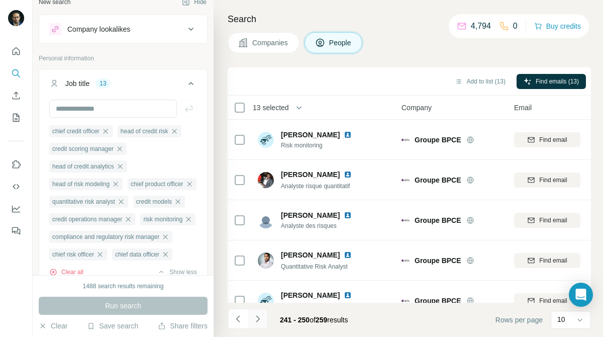
click at [258, 316] on icon "Navigate to next page" at bounding box center [258, 319] width 10 height 10
click at [469, 79] on button "Add to list (13)" at bounding box center [480, 81] width 65 height 15
click at [468, 80] on button "Add to list (13)" at bounding box center [480, 81] width 65 height 15
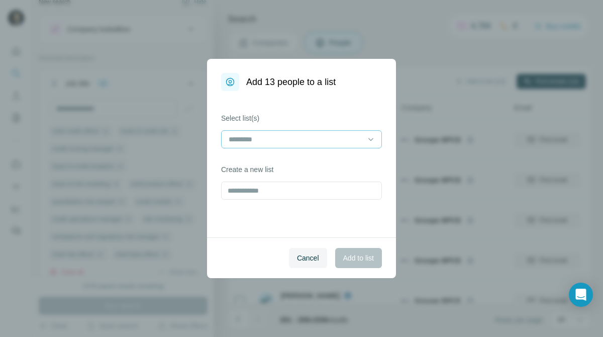
click at [299, 143] on input at bounding box center [296, 139] width 136 height 11
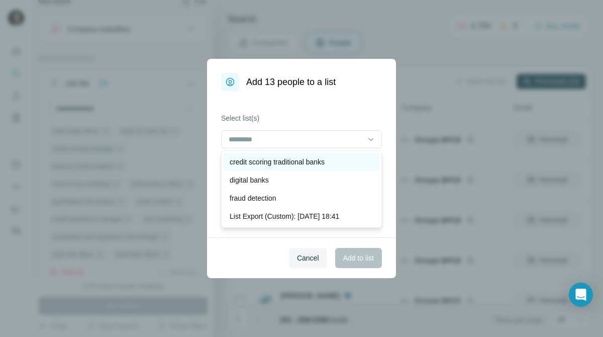
click at [294, 158] on p "credit scoring traditional banks" at bounding box center [277, 162] width 95 height 10
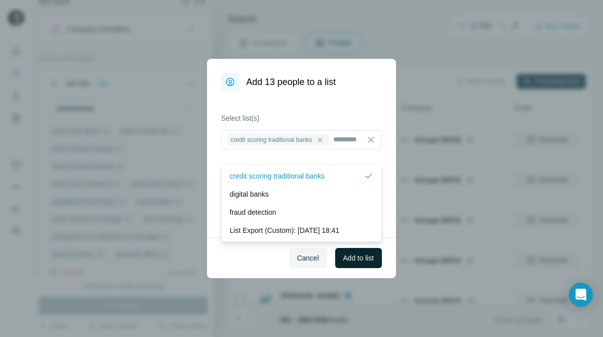
click at [365, 261] on span "Add to list" at bounding box center [358, 258] width 31 height 10
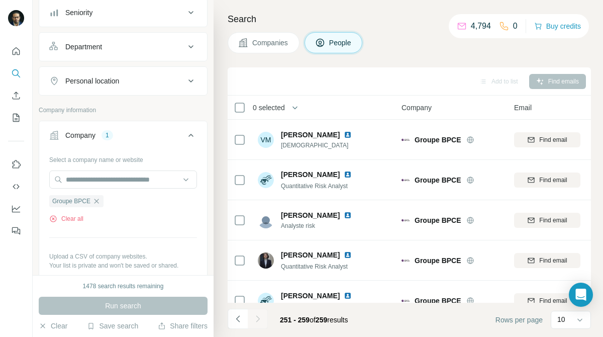
scroll to position [324, 0]
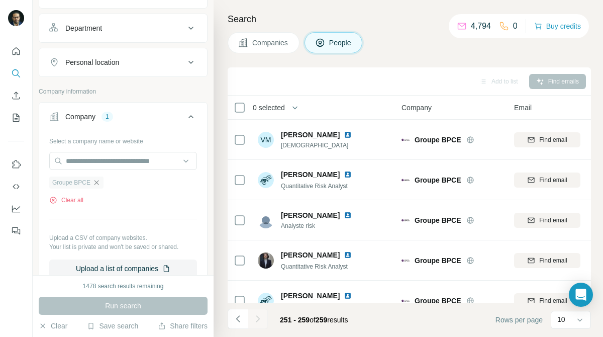
click at [98, 187] on icon "button" at bounding box center [97, 183] width 8 height 8
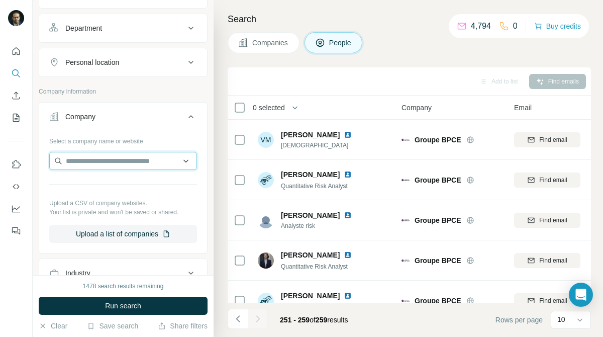
click at [144, 170] on input "text" at bounding box center [123, 161] width 148 height 18
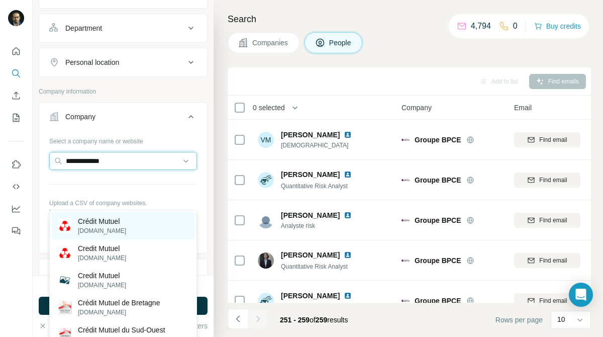
type input "**********"
click at [132, 230] on div "Crédit Mutuel [DOMAIN_NAME]" at bounding box center [123, 225] width 143 height 27
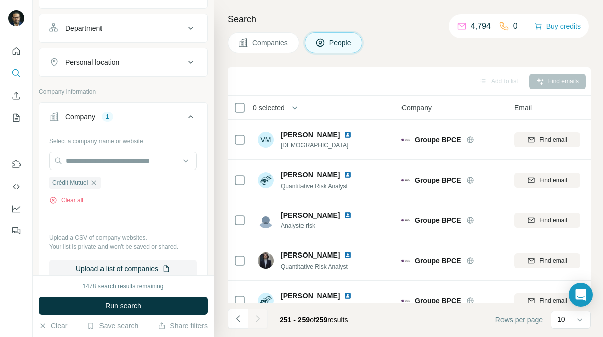
click at [282, 50] on button "Companies" at bounding box center [264, 42] width 72 height 21
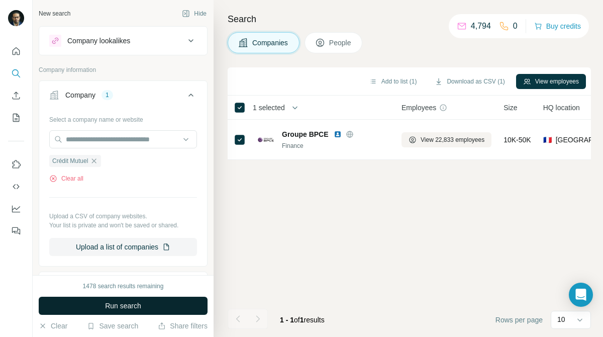
click at [160, 300] on button "Run search" at bounding box center [123, 306] width 169 height 18
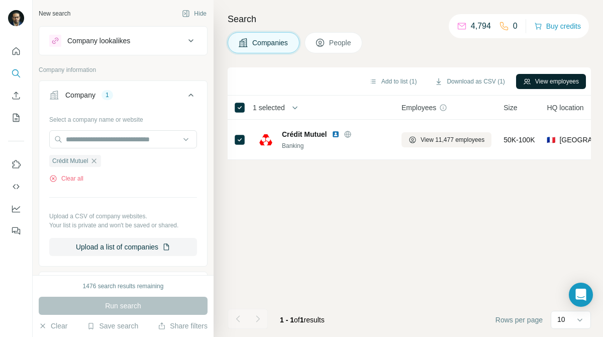
click at [531, 74] on button "View employees" at bounding box center [551, 81] width 70 height 15
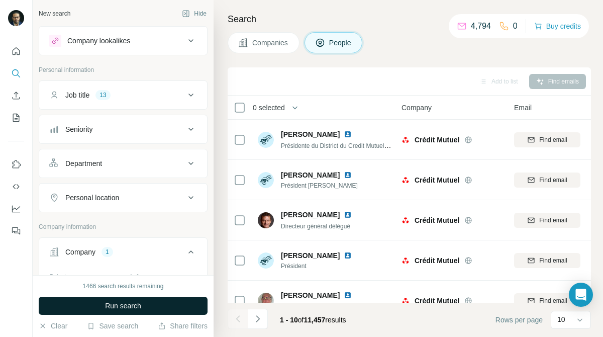
click at [156, 302] on button "Run search" at bounding box center [123, 306] width 169 height 18
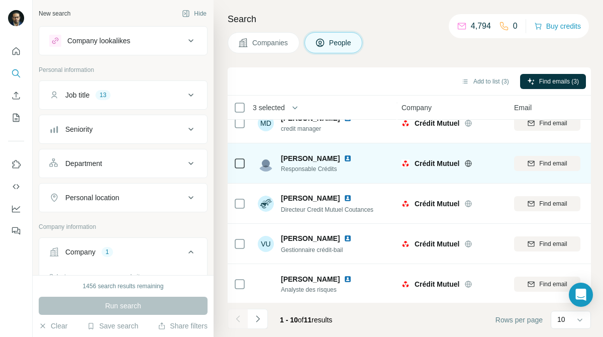
scroll to position [219, 1]
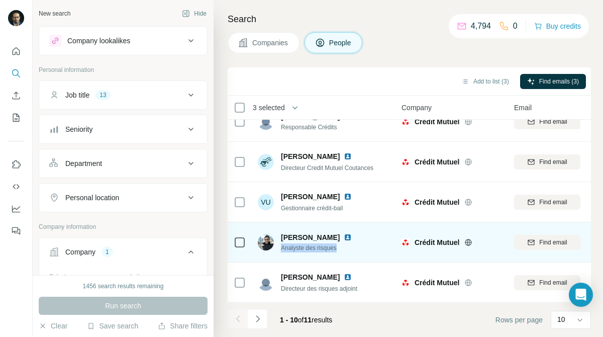
drag, startPoint x: 339, startPoint y: 247, endPoint x: 281, endPoint y: 248, distance: 58.8
click at [281, 248] on span "Analyste des risques" at bounding box center [322, 247] width 83 height 9
copy span "Analyste des risques"
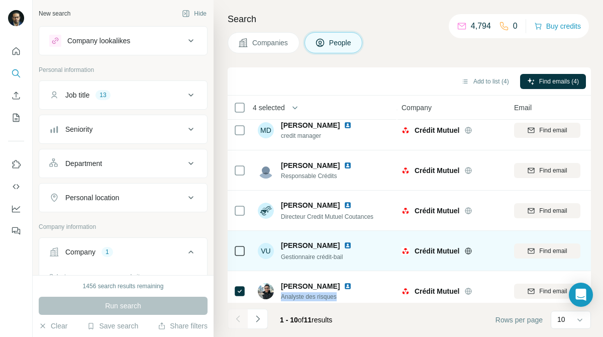
scroll to position [158, 1]
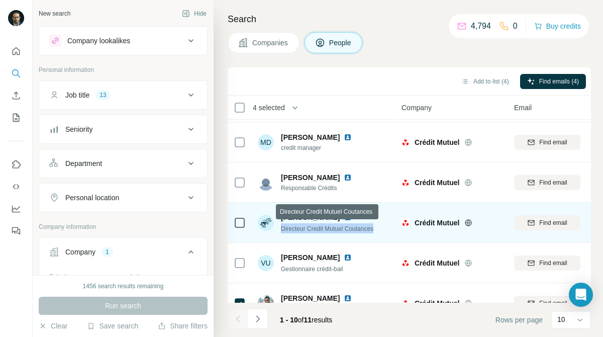
drag, startPoint x: 282, startPoint y: 229, endPoint x: 383, endPoint y: 228, distance: 101.1
click at [383, 228] on div "[PERSON_NAME] Directeur Credit Mutuel Coutances" at bounding box center [325, 223] width 134 height 28
copy span "Directeur Credit Mutuel Coutances"
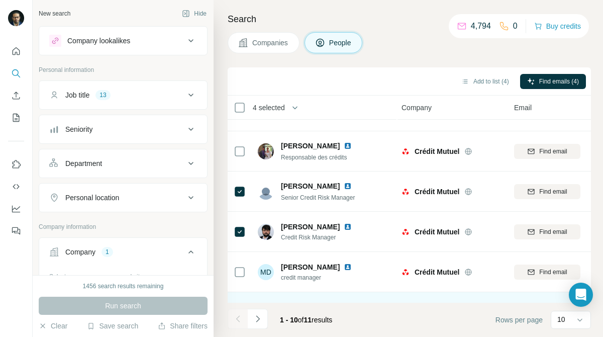
scroll to position [0, 1]
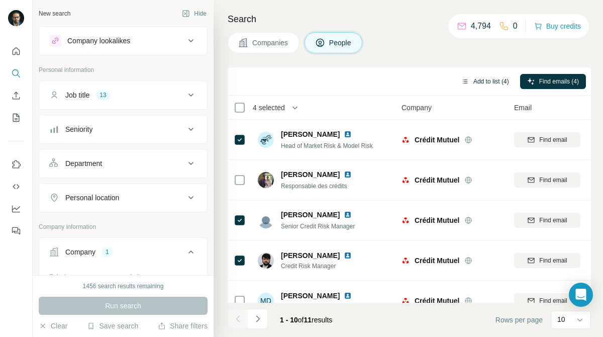
click at [493, 81] on button "Add to list (4)" at bounding box center [486, 81] width 62 height 15
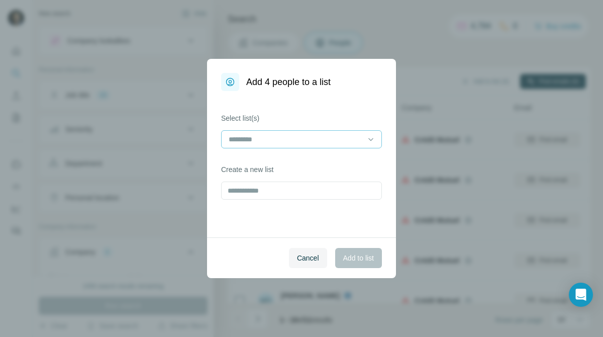
click at [330, 138] on input at bounding box center [296, 139] width 136 height 11
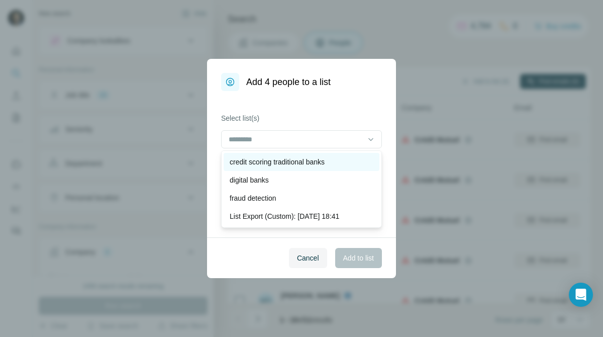
click at [314, 166] on p "credit scoring traditional banks" at bounding box center [277, 162] width 95 height 10
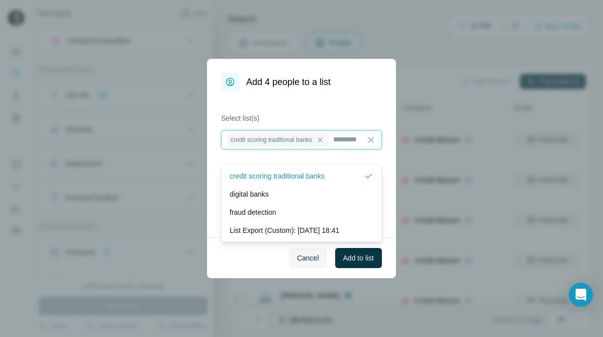
scroll to position [1, 0]
click at [346, 259] on span "Add to list" at bounding box center [358, 258] width 31 height 10
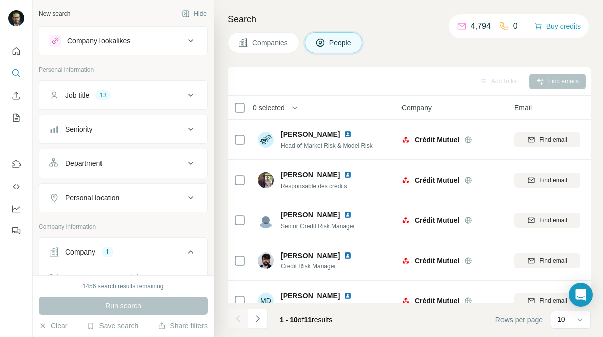
scroll to position [76, 0]
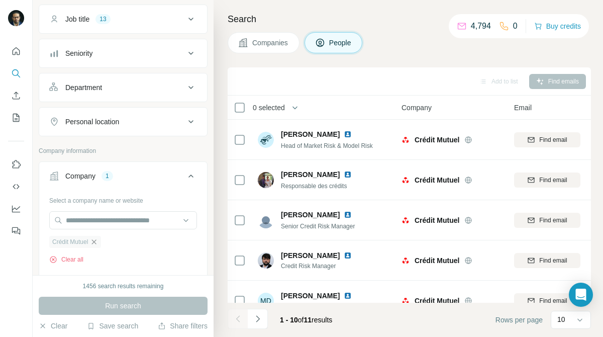
click at [98, 241] on icon "button" at bounding box center [94, 242] width 8 height 8
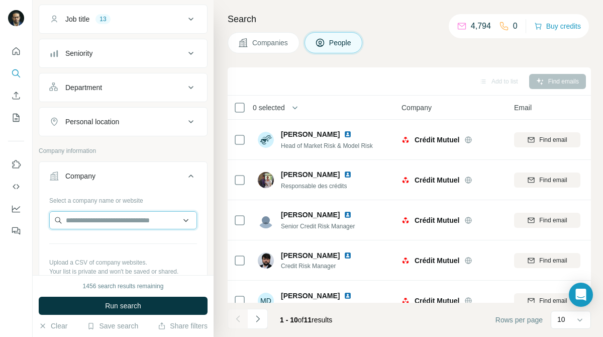
click at [131, 227] on input "text" at bounding box center [123, 220] width 148 height 18
type input "*"
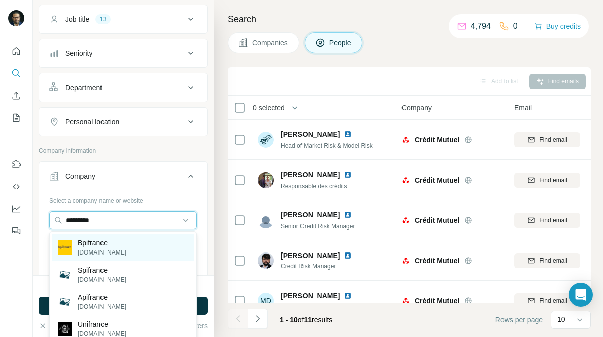
type input "*********"
click at [110, 252] on p "[DOMAIN_NAME]" at bounding box center [102, 252] width 48 height 9
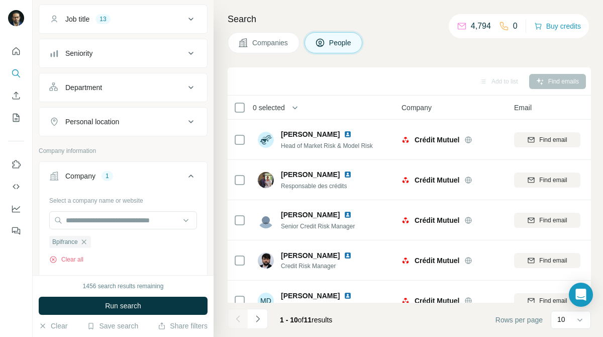
click at [276, 35] on button "Companies" at bounding box center [264, 42] width 72 height 21
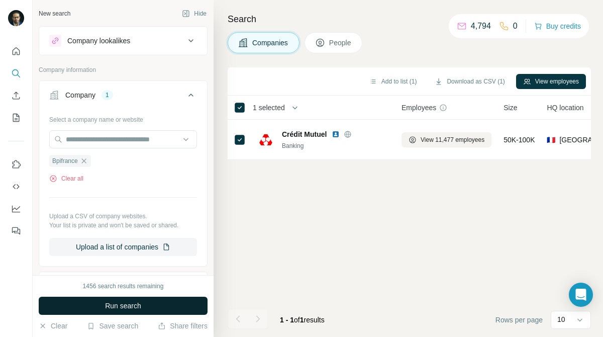
click at [125, 304] on span "Run search" at bounding box center [123, 306] width 36 height 10
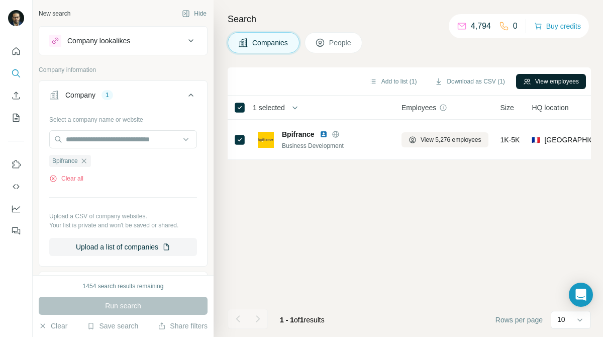
click at [556, 85] on button "View employees" at bounding box center [551, 81] width 70 height 15
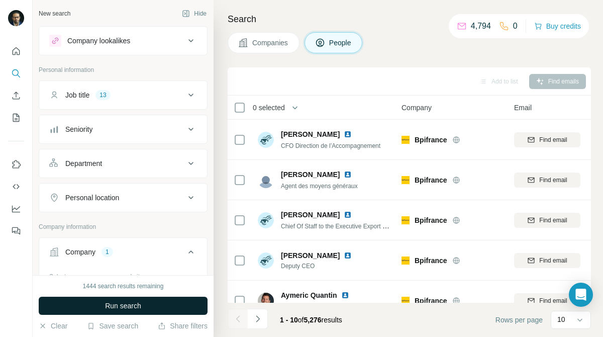
click at [198, 303] on button "Run search" at bounding box center [123, 306] width 169 height 18
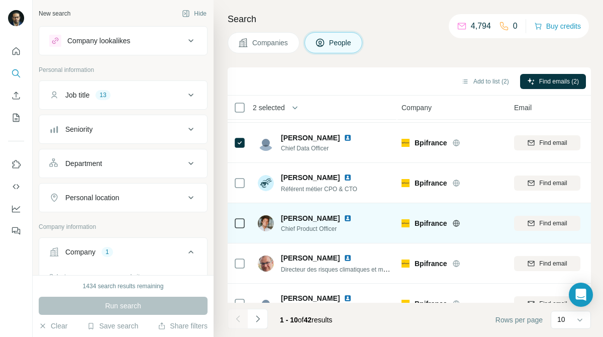
scroll to position [126, 1]
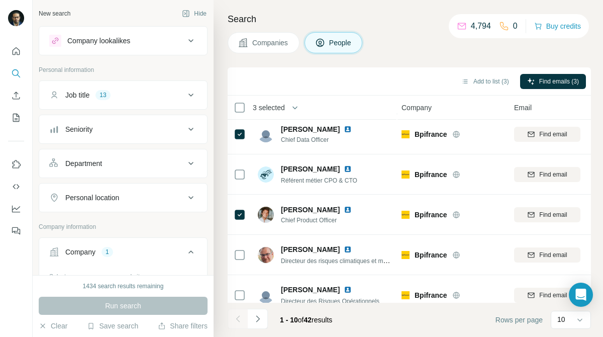
click at [195, 98] on icon at bounding box center [191, 95] width 12 height 12
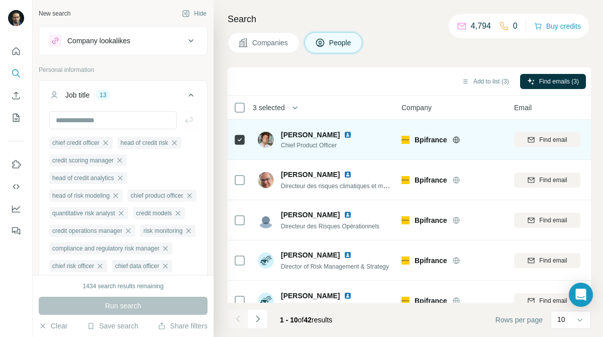
scroll to position [219, 1]
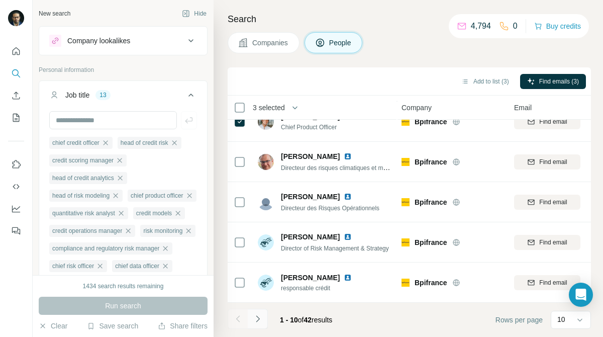
click at [258, 315] on icon "Navigate to next page" at bounding box center [258, 319] width 10 height 10
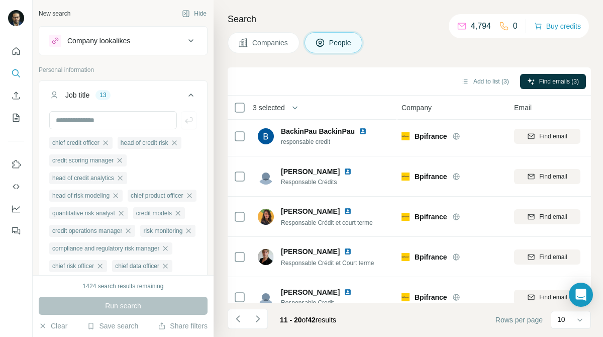
scroll to position [0, 1]
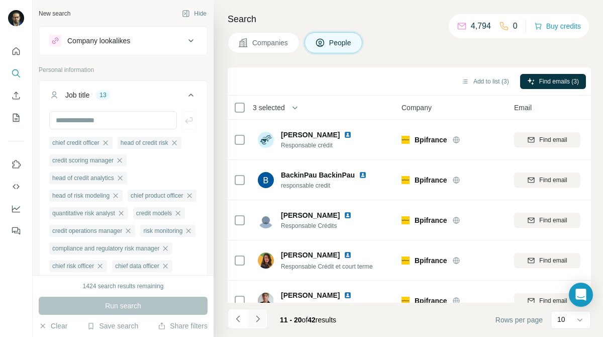
click at [257, 315] on icon "Navigate to next page" at bounding box center [258, 319] width 10 height 10
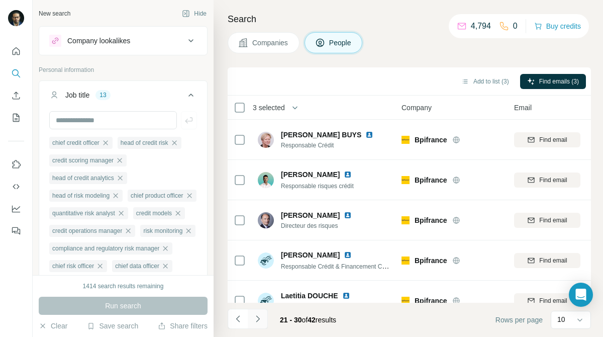
click at [261, 316] on icon "Navigate to next page" at bounding box center [258, 319] width 10 height 10
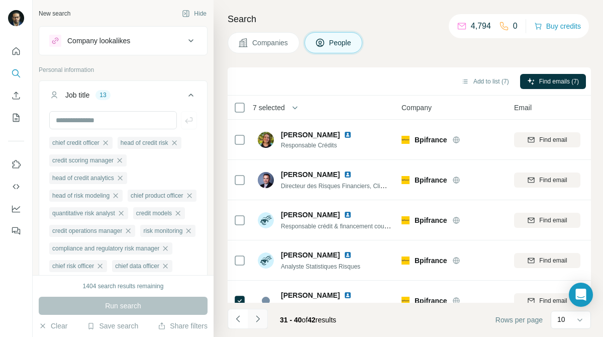
click at [257, 318] on icon "Navigate to next page" at bounding box center [258, 319] width 10 height 10
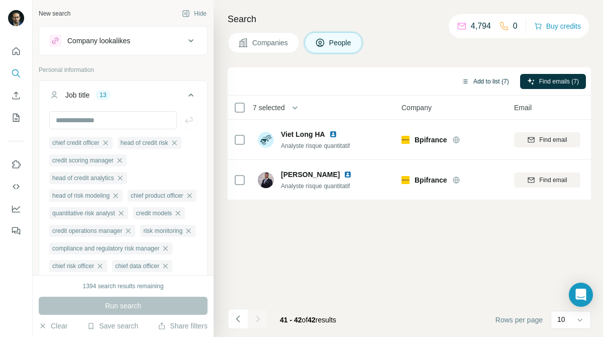
click at [488, 82] on button "Add to list (7)" at bounding box center [486, 81] width 62 height 15
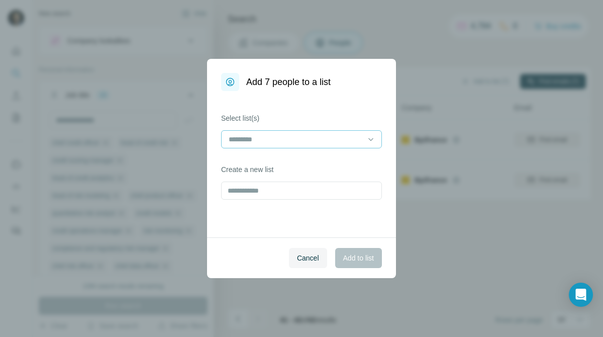
click at [341, 137] on input at bounding box center [296, 139] width 136 height 11
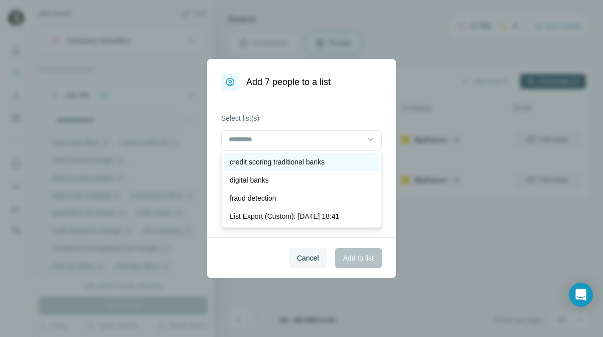
click at [317, 159] on p "credit scoring traditional banks" at bounding box center [277, 162] width 95 height 10
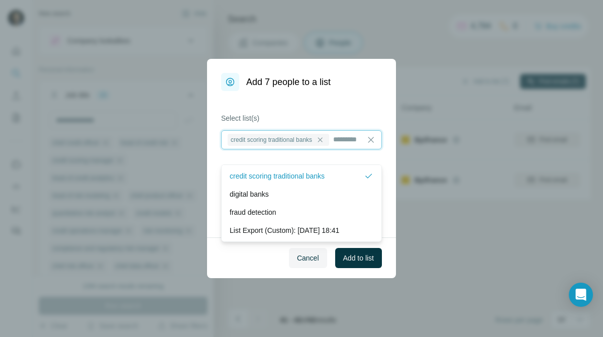
scroll to position [1, 0]
click at [335, 255] on button "Add to list" at bounding box center [358, 258] width 47 height 20
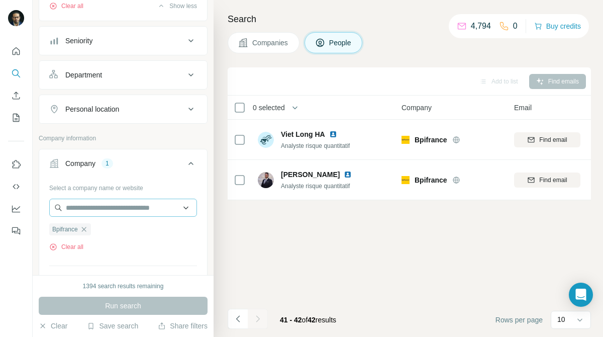
scroll to position [354, 0]
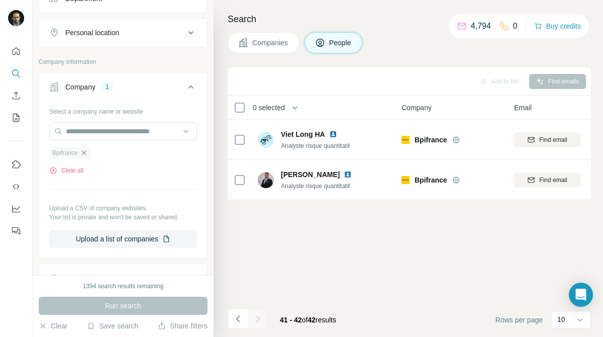
click at [88, 157] on icon "button" at bounding box center [84, 153] width 8 height 8
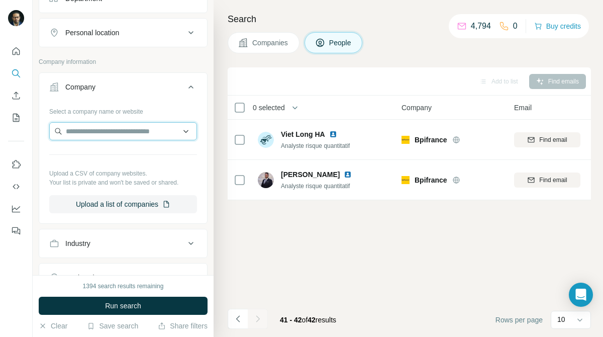
click at [145, 140] on input "text" at bounding box center [123, 131] width 148 height 18
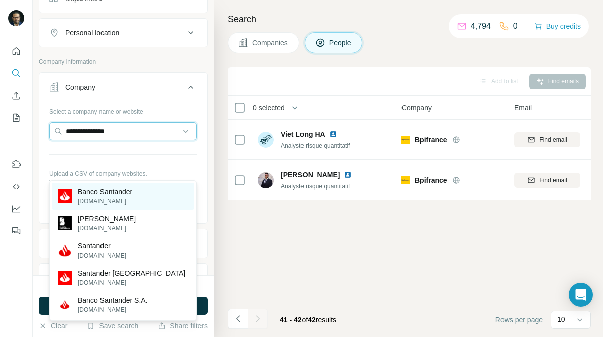
type input "**********"
click at [147, 186] on div "Banco Santander [DOMAIN_NAME]" at bounding box center [123, 196] width 143 height 27
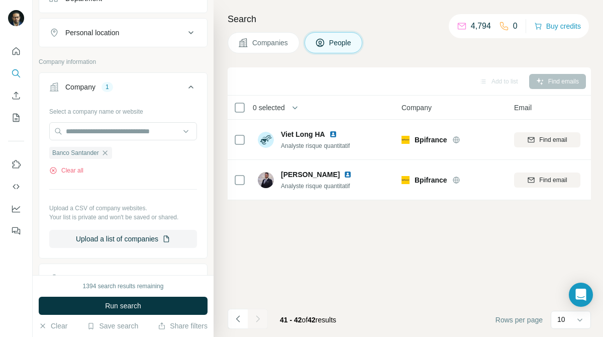
click at [268, 47] on span "Companies" at bounding box center [270, 43] width 37 height 10
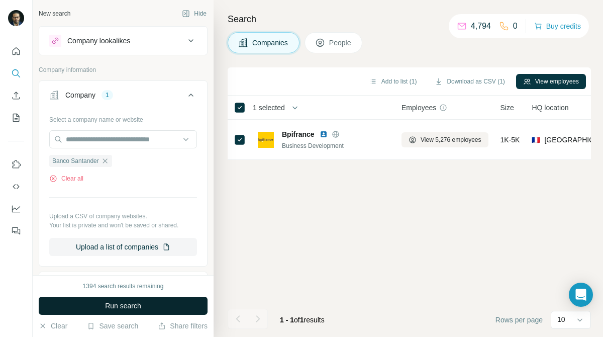
click at [174, 303] on button "Run search" at bounding box center [123, 306] width 169 height 18
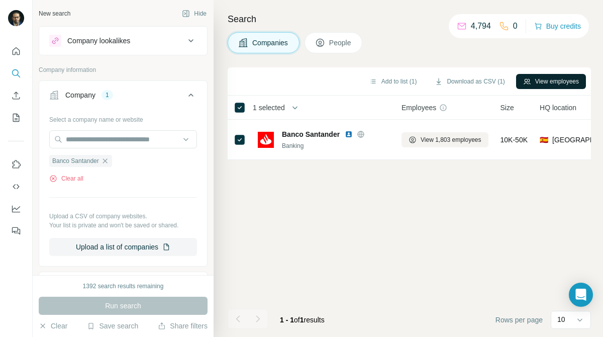
click at [562, 75] on button "View employees" at bounding box center [551, 81] width 70 height 15
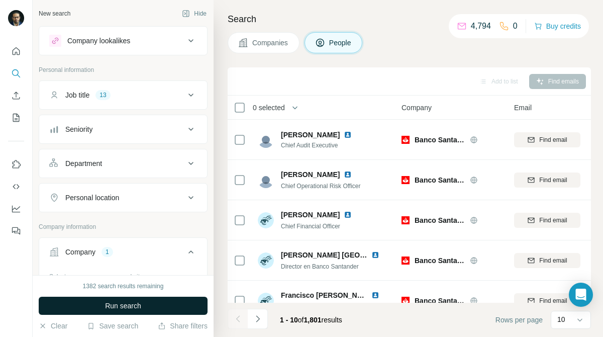
click at [176, 299] on button "Run search" at bounding box center [123, 306] width 169 height 18
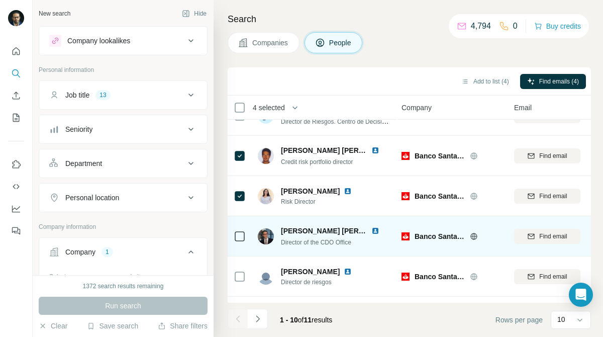
scroll to position [219, 1]
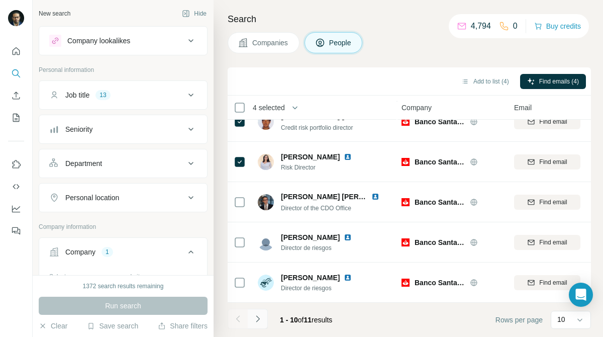
click at [259, 319] on icon "Navigate to next page" at bounding box center [258, 319] width 10 height 10
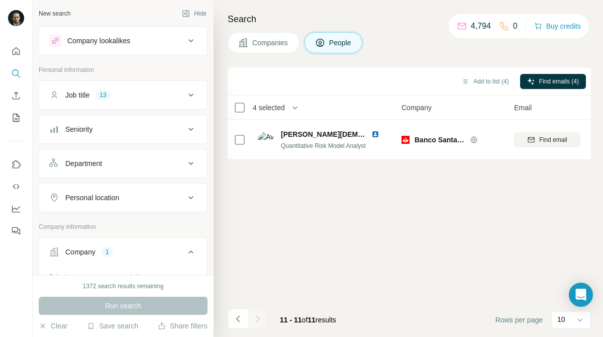
scroll to position [0, 1]
click at [490, 79] on button "Add to list (5)" at bounding box center [486, 81] width 62 height 15
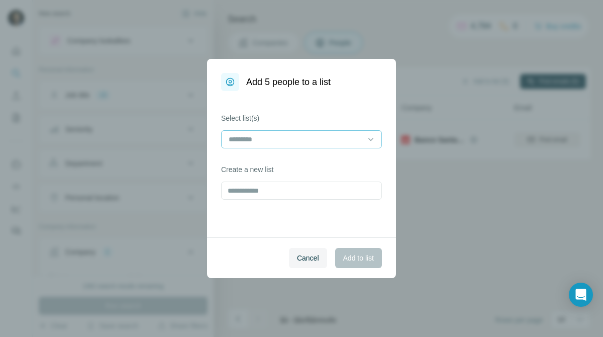
click at [350, 132] on div at bounding box center [296, 139] width 136 height 17
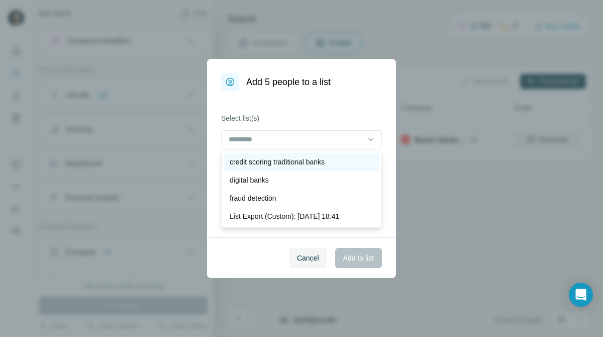
click at [325, 159] on p "credit scoring traditional banks" at bounding box center [277, 162] width 95 height 10
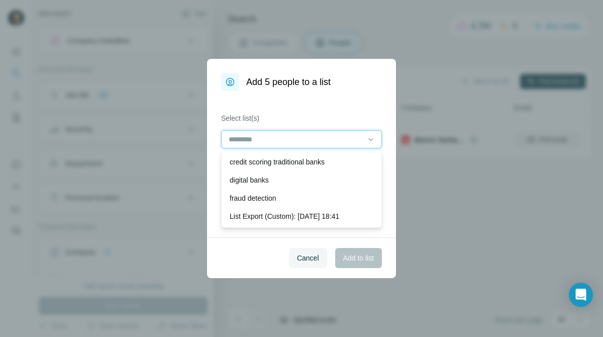
scroll to position [1, 0]
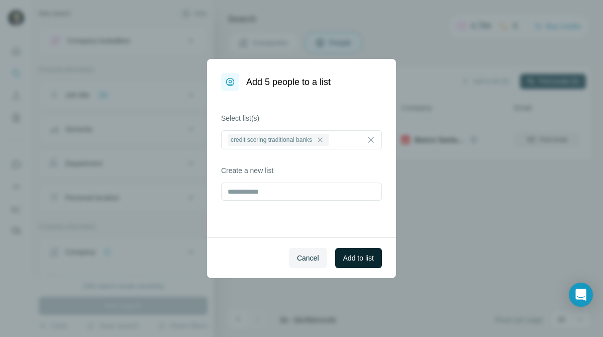
click at [345, 255] on span "Add to list" at bounding box center [358, 258] width 31 height 10
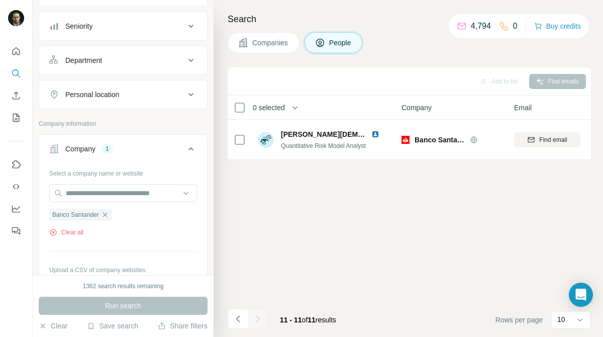
scroll to position [106, 0]
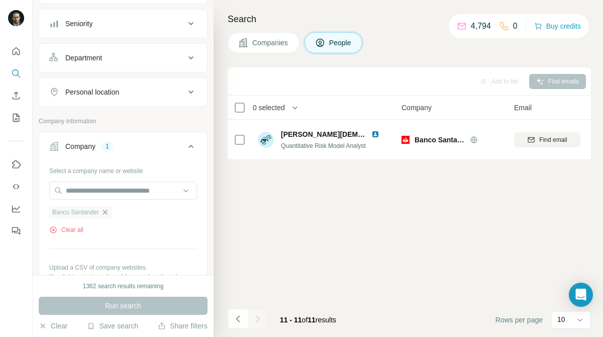
click at [107, 212] on icon "button" at bounding box center [105, 212] width 5 height 5
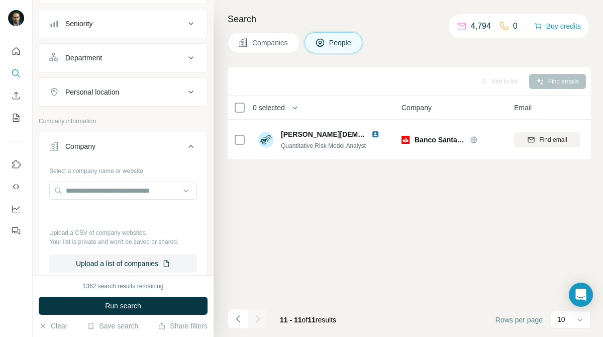
click at [125, 201] on div at bounding box center [123, 192] width 148 height 20
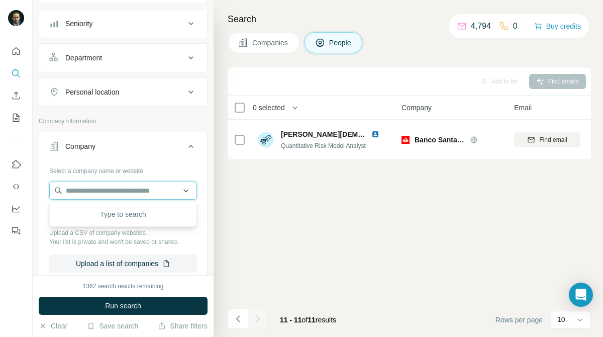
click at [127, 198] on input "text" at bounding box center [123, 191] width 148 height 18
paste input "****"
type input "****"
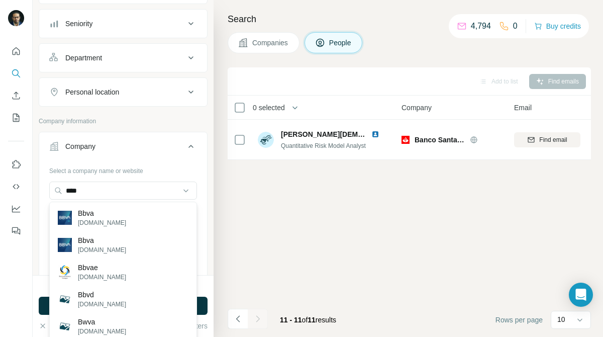
click at [266, 40] on span "Companies" at bounding box center [270, 43] width 37 height 10
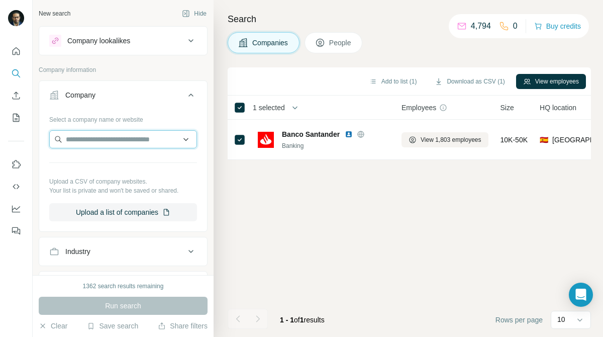
click at [129, 138] on input "text" at bounding box center [123, 139] width 148 height 18
paste input "****"
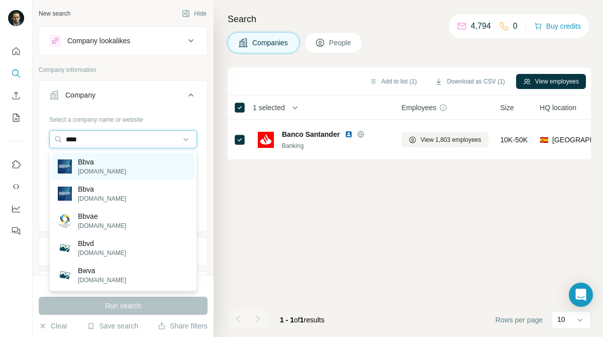
type input "****"
click at [151, 166] on div "Bbva [DOMAIN_NAME]" at bounding box center [123, 166] width 143 height 27
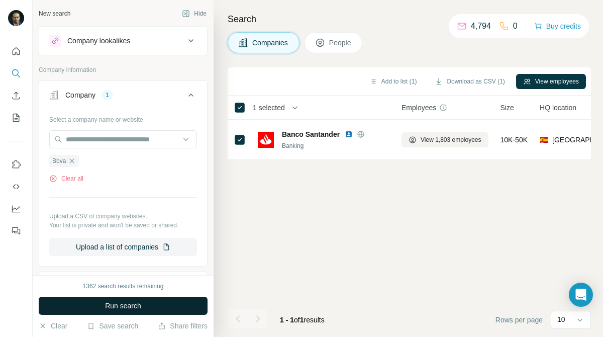
click at [152, 308] on button "Run search" at bounding box center [123, 306] width 169 height 18
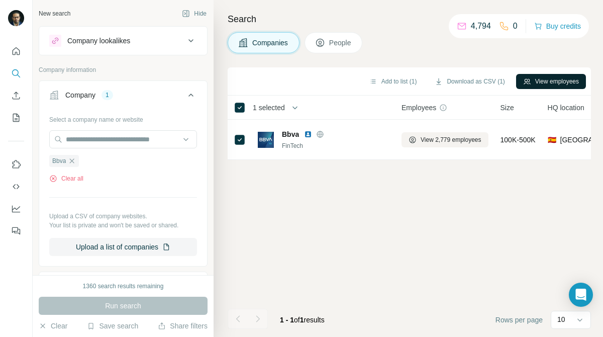
click at [562, 82] on button "View employees" at bounding box center [551, 81] width 70 height 15
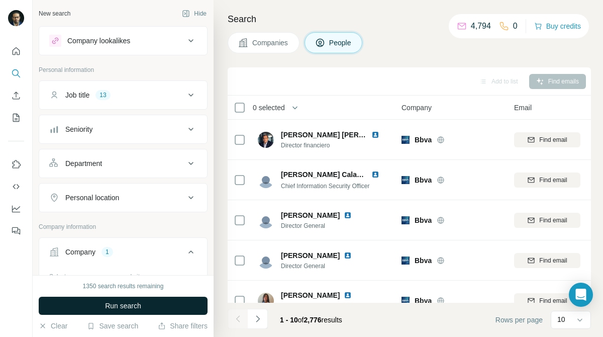
click at [184, 304] on button "Run search" at bounding box center [123, 306] width 169 height 18
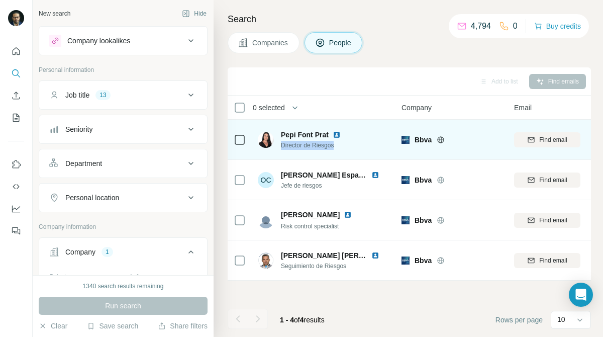
drag, startPoint x: 336, startPoint y: 145, endPoint x: 282, endPoint y: 148, distance: 53.9
click at [282, 148] on span "Director de Riesgos" at bounding box center [317, 145] width 72 height 9
copy span "Director de Riesgos"
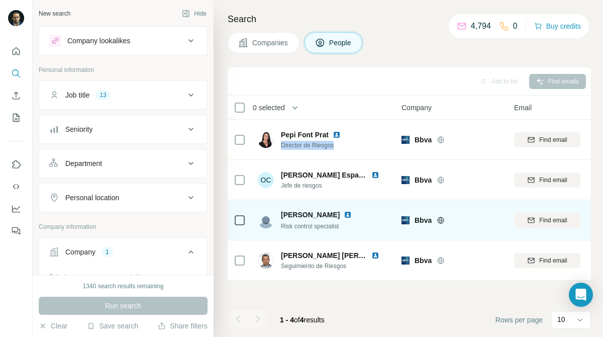
click at [256, 237] on td "[PERSON_NAME] Risk control specialist" at bounding box center [325, 220] width 146 height 40
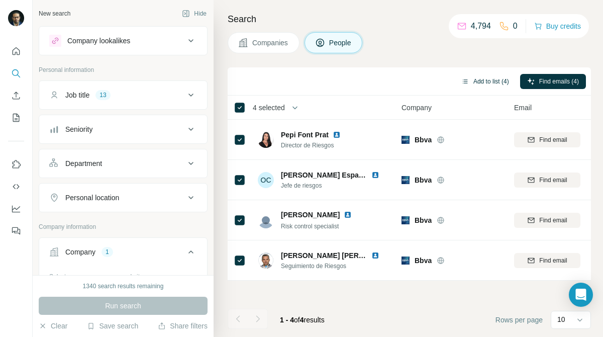
click at [479, 80] on button "Add to list (4)" at bounding box center [486, 81] width 62 height 15
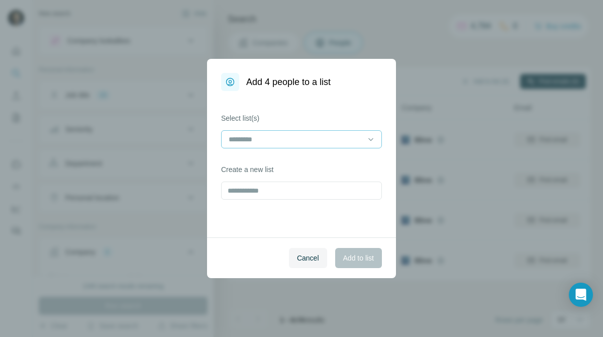
click at [325, 137] on input at bounding box center [296, 139] width 136 height 11
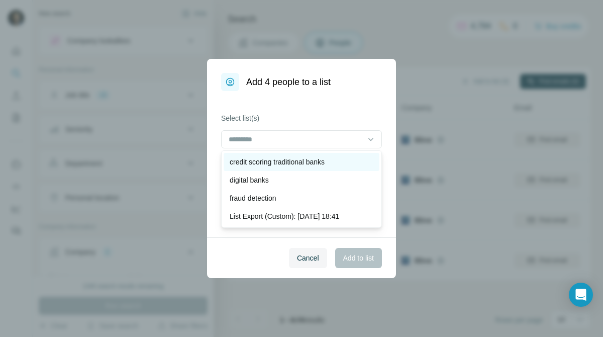
click at [309, 161] on p "credit scoring traditional banks" at bounding box center [277, 162] width 95 height 10
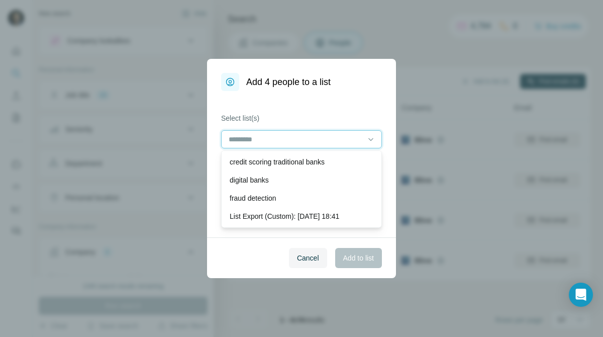
scroll to position [1, 0]
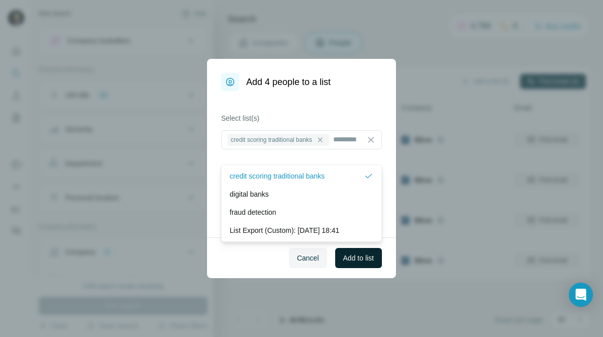
click at [359, 257] on span "Add to list" at bounding box center [358, 258] width 31 height 10
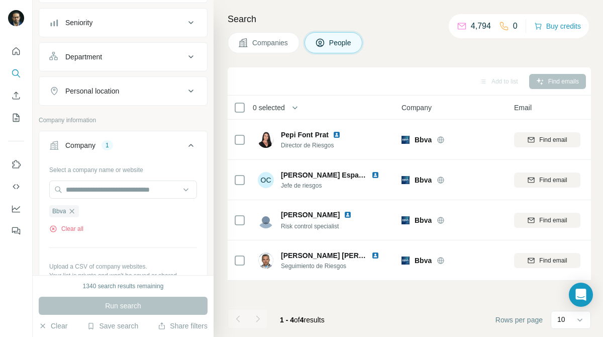
scroll to position [108, 0]
click at [70, 207] on icon "button" at bounding box center [72, 209] width 5 height 5
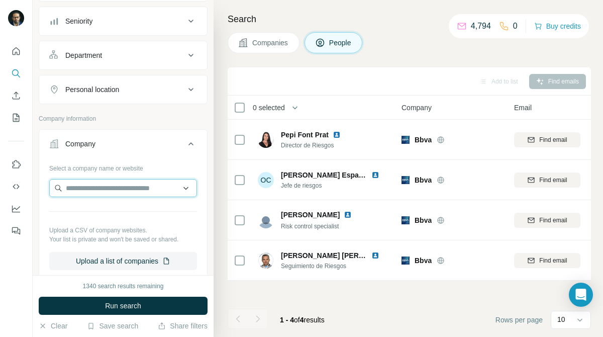
click at [130, 196] on input "text" at bounding box center [123, 188] width 148 height 18
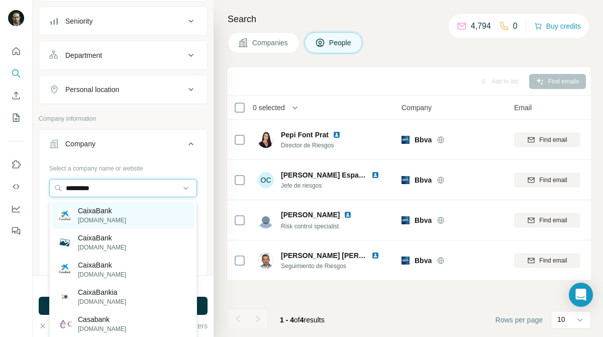
type input "*********"
click at [125, 206] on div "CaixaBank [DOMAIN_NAME]" at bounding box center [123, 215] width 143 height 27
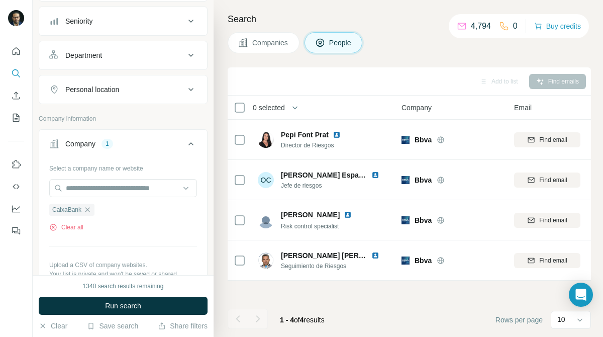
click at [286, 46] on span "Companies" at bounding box center [270, 43] width 37 height 10
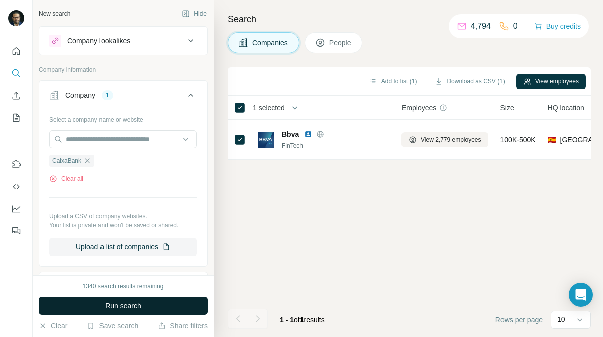
click at [159, 300] on button "Run search" at bounding box center [123, 306] width 169 height 18
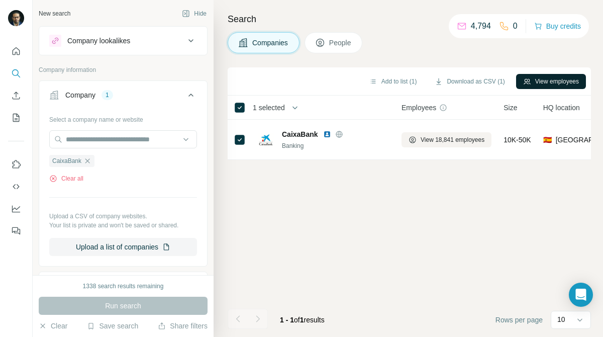
click at [533, 80] on button "View employees" at bounding box center [551, 81] width 70 height 15
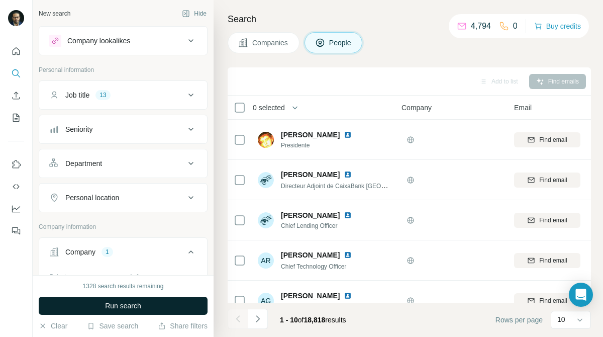
click at [143, 301] on button "Run search" at bounding box center [123, 306] width 169 height 18
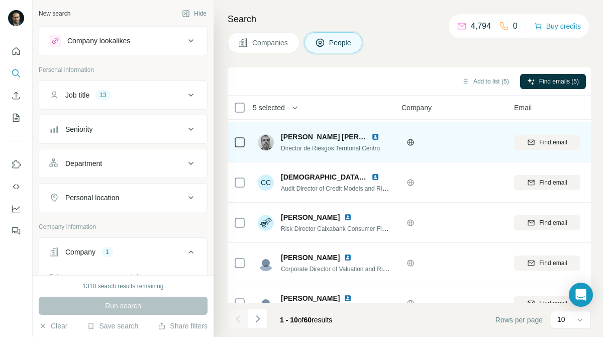
scroll to position [219, 1]
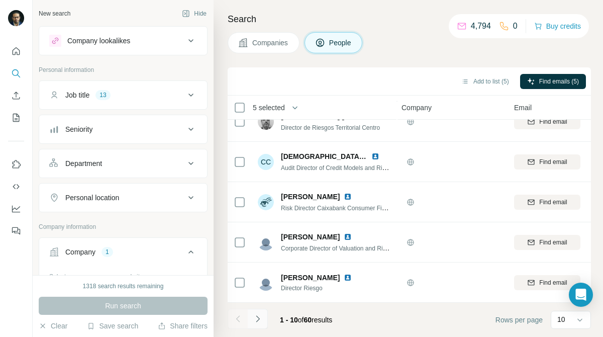
click at [258, 322] on icon "Navigate to next page" at bounding box center [258, 319] width 10 height 10
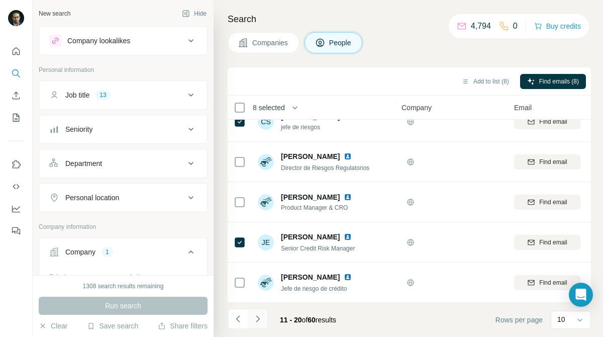
click at [257, 311] on button "Navigate to next page" at bounding box center [258, 319] width 20 height 20
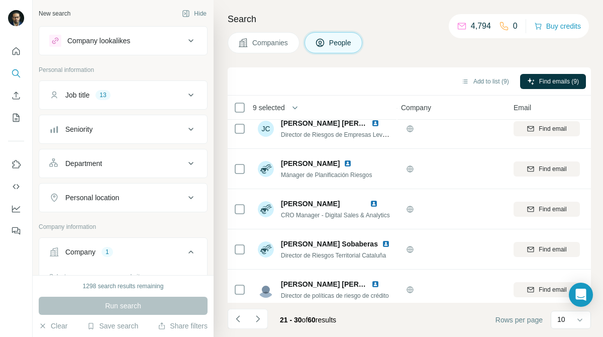
scroll to position [219, 2]
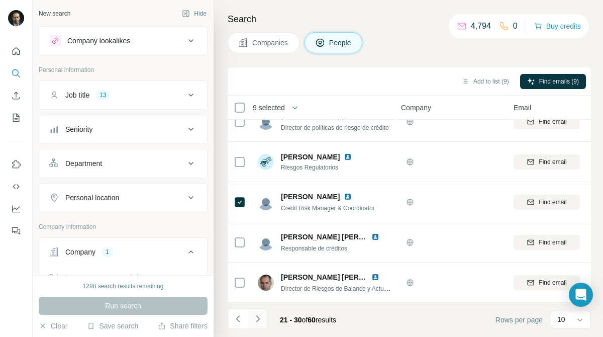
click at [255, 318] on icon "Navigate to next page" at bounding box center [258, 319] width 10 height 10
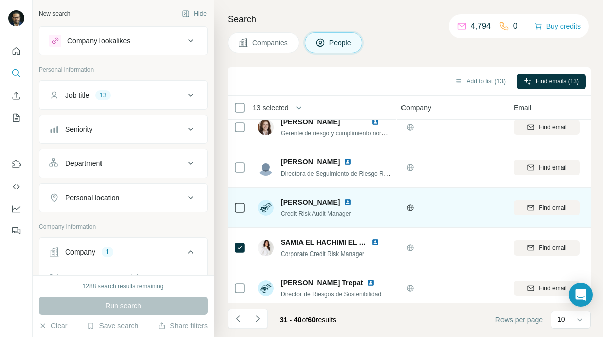
scroll to position [0, 2]
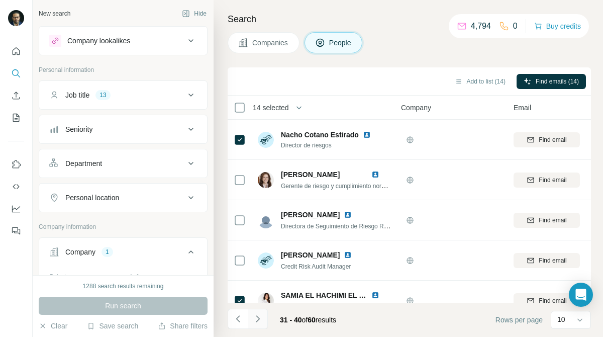
click at [263, 323] on button "Navigate to next page" at bounding box center [258, 319] width 20 height 20
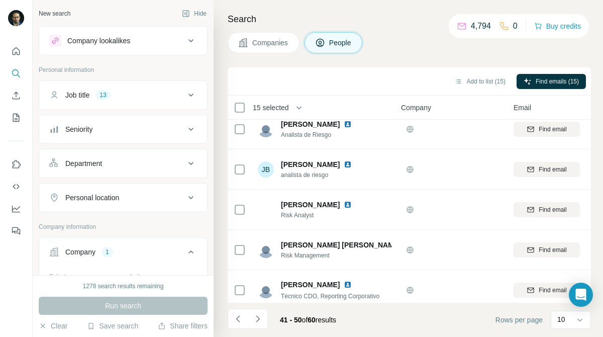
scroll to position [219, 2]
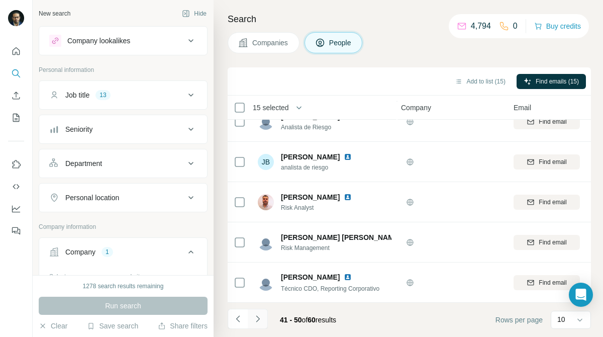
click at [260, 323] on icon "Navigate to next page" at bounding box center [258, 319] width 10 height 10
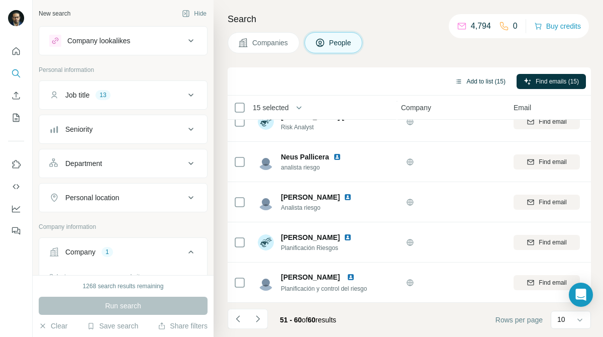
click at [468, 78] on button "Add to list (15)" at bounding box center [480, 81] width 65 height 15
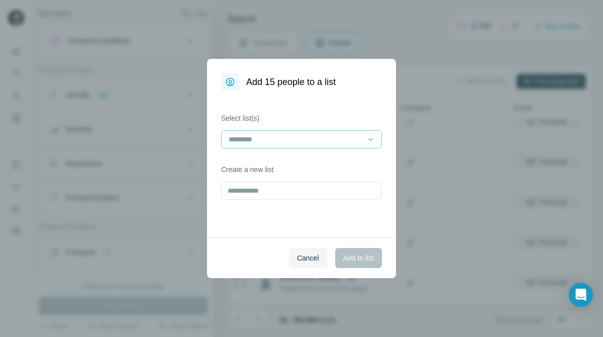
click at [351, 140] on input at bounding box center [296, 139] width 136 height 11
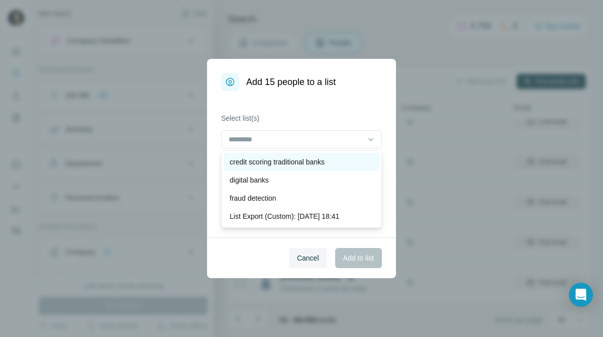
click at [325, 161] on p "credit scoring traditional banks" at bounding box center [277, 162] width 95 height 10
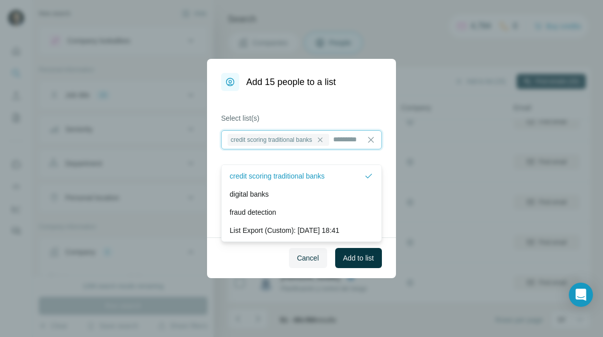
scroll to position [1, 0]
click at [367, 262] on span "Add to list" at bounding box center [358, 258] width 31 height 10
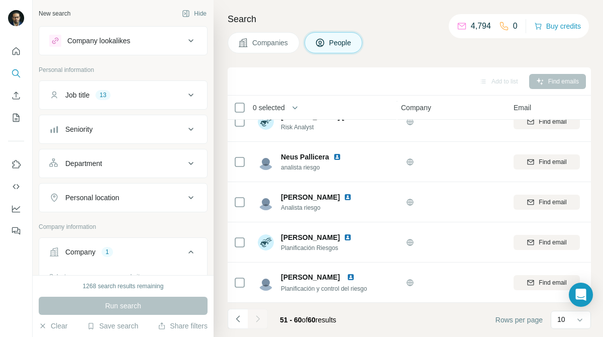
scroll to position [77, 0]
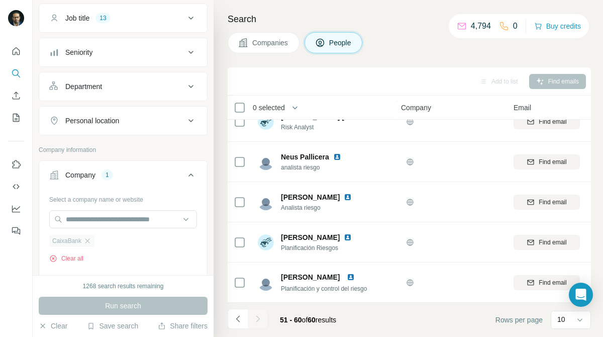
click at [90, 246] on div "CaixaBank" at bounding box center [71, 241] width 45 height 12
click at [92, 238] on icon "button" at bounding box center [87, 241] width 8 height 8
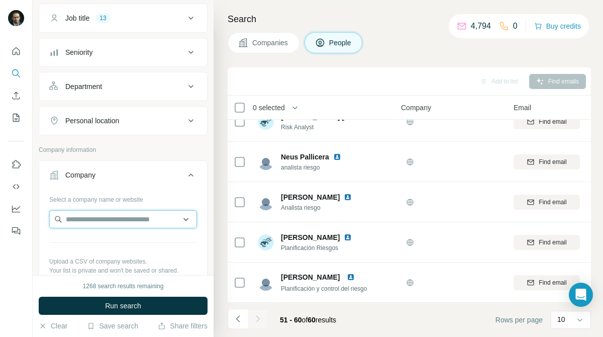
click at [116, 221] on input "text" at bounding box center [123, 219] width 148 height 18
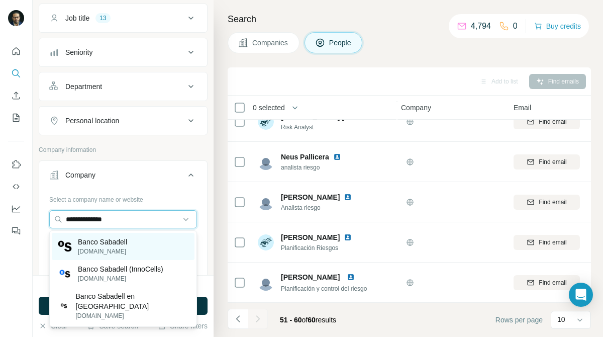
type input "**********"
click at [122, 242] on p "Banco Sabadell" at bounding box center [102, 242] width 49 height 10
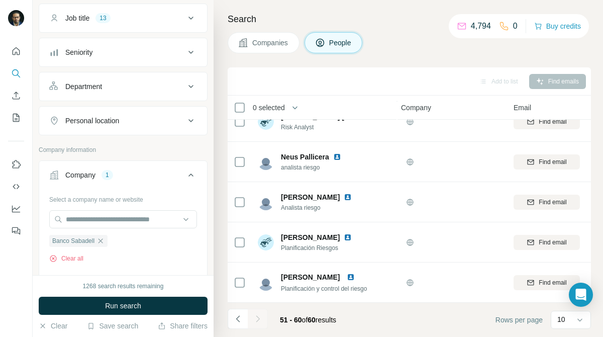
click at [253, 44] on span "Companies" at bounding box center [270, 43] width 37 height 10
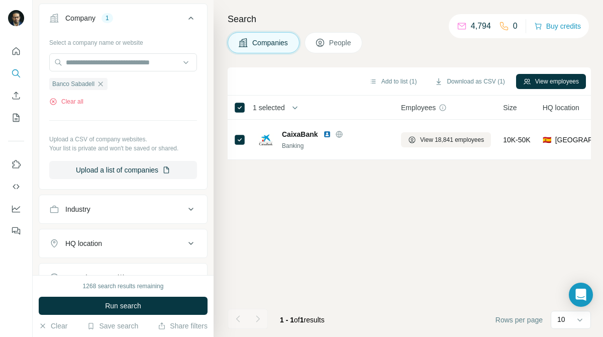
scroll to position [0, 2]
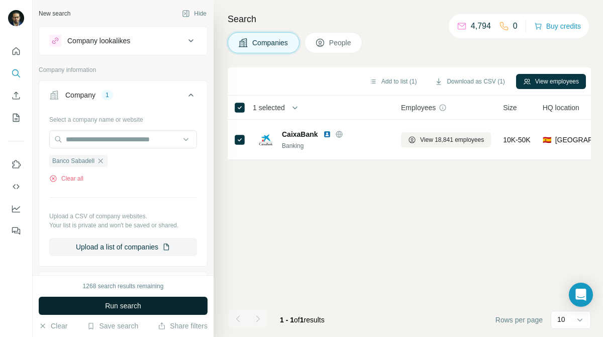
click at [143, 311] on button "Run search" at bounding box center [123, 306] width 169 height 18
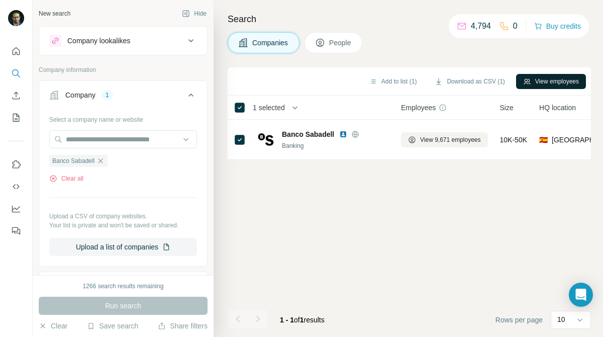
click at [538, 84] on button "View employees" at bounding box center [551, 81] width 70 height 15
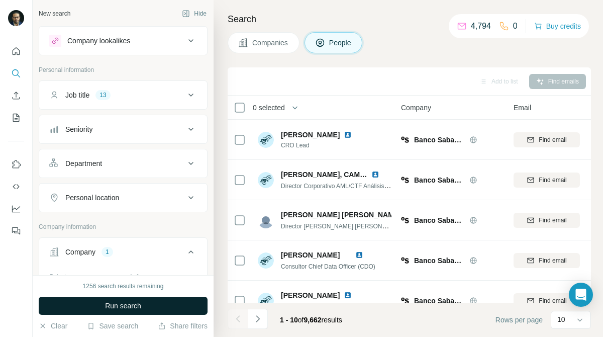
click at [146, 308] on button "Run search" at bounding box center [123, 306] width 169 height 18
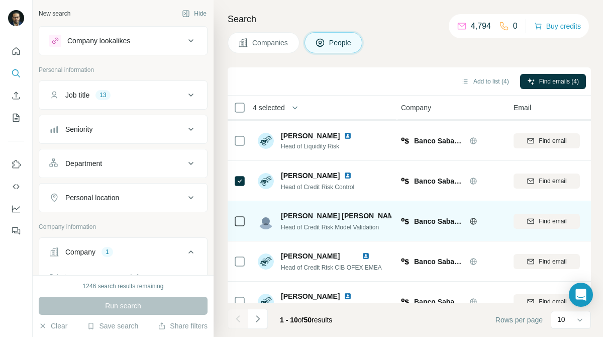
scroll to position [219, 2]
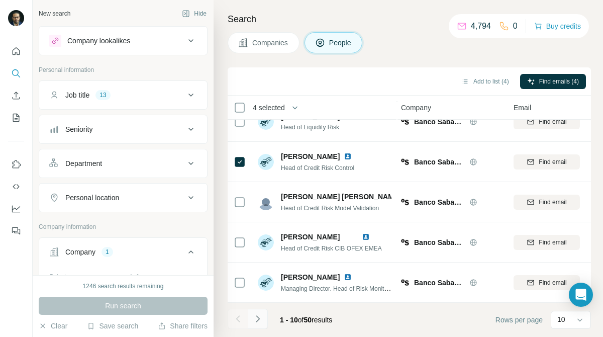
click at [257, 316] on icon "Navigate to next page" at bounding box center [258, 319] width 10 height 10
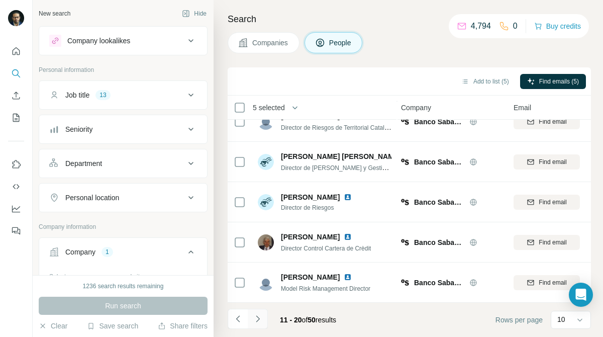
click at [259, 318] on icon "Navigate to next page" at bounding box center [258, 318] width 4 height 7
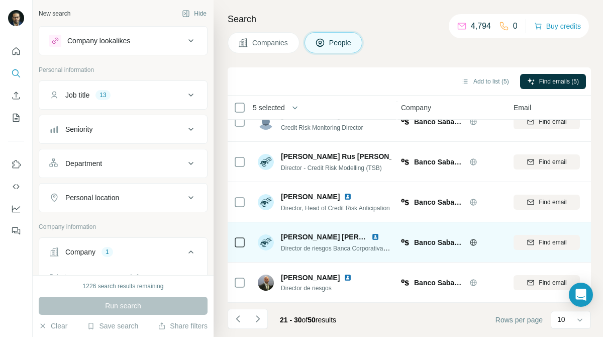
scroll to position [0, 2]
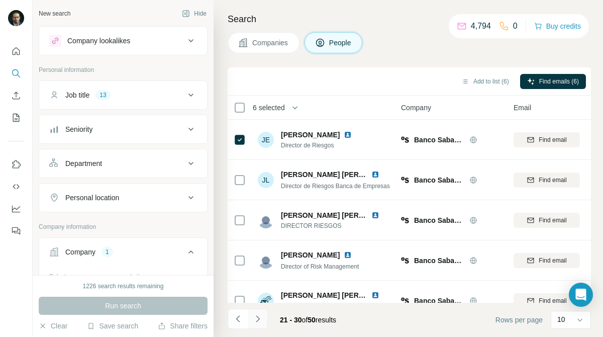
click at [259, 316] on icon "Navigate to next page" at bounding box center [258, 319] width 10 height 10
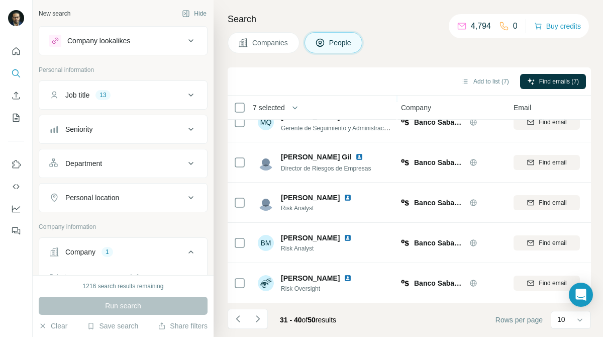
scroll to position [219, 2]
click at [254, 314] on icon "Navigate to next page" at bounding box center [258, 319] width 10 height 10
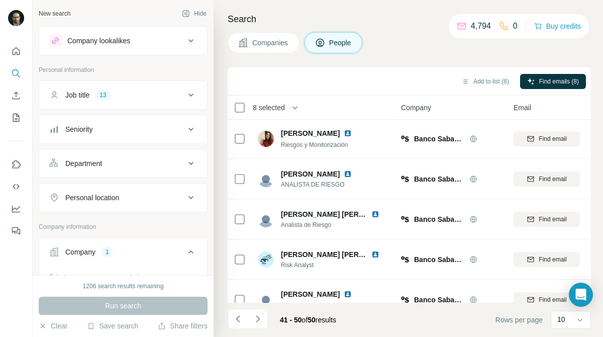
scroll to position [0, 2]
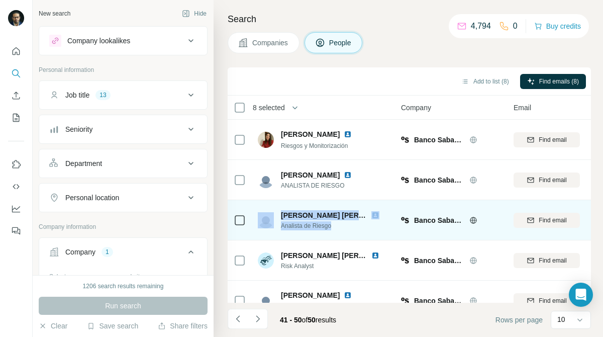
drag, startPoint x: 333, startPoint y: 225, endPoint x: 274, endPoint y: 222, distance: 59.4
click at [274, 222] on div "[PERSON_NAME] [PERSON_NAME] Analista de Riesgo" at bounding box center [325, 220] width 134 height 20
click at [316, 228] on span "Analista de Riesgo" at bounding box center [336, 225] width 111 height 9
drag, startPoint x: 333, startPoint y: 226, endPoint x: 279, endPoint y: 226, distance: 54.3
click at [279, 226] on div "[PERSON_NAME] [PERSON_NAME] Analista de Riesgo" at bounding box center [325, 220] width 134 height 20
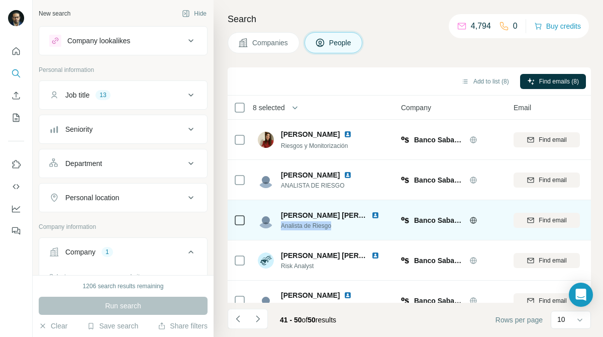
copy span "Analista de Riesgo"
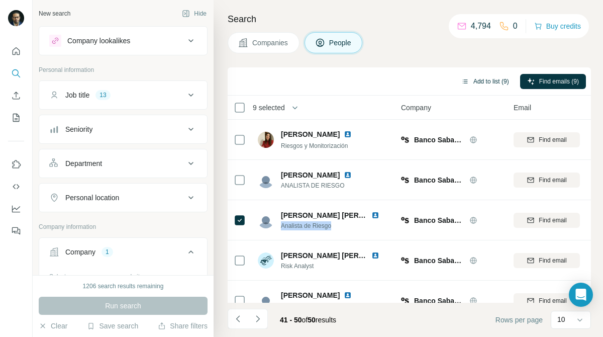
click at [475, 79] on button "Add to list (9)" at bounding box center [486, 81] width 62 height 15
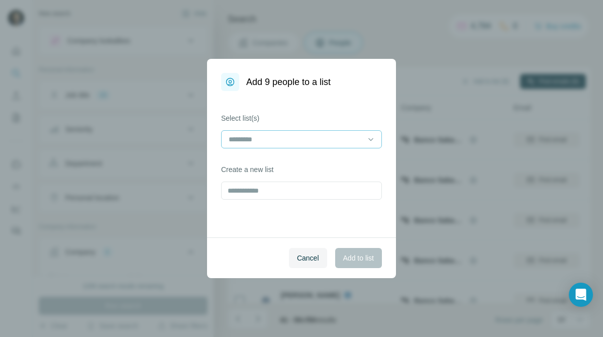
click at [336, 143] on input at bounding box center [296, 139] width 136 height 11
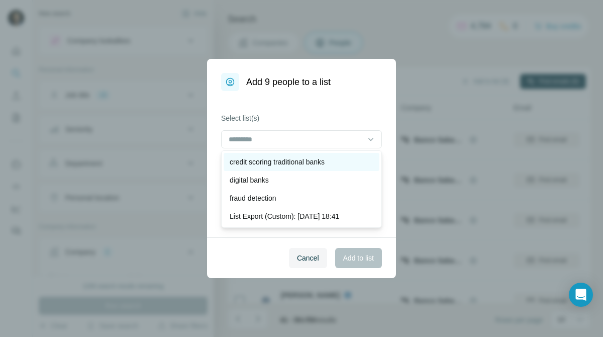
click at [305, 168] on div "credit scoring traditional banks" at bounding box center [302, 162] width 156 height 18
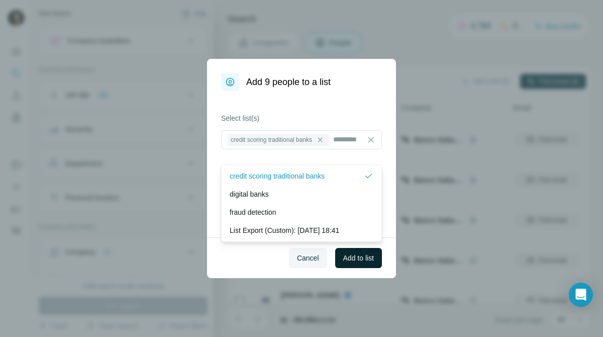
click at [363, 249] on button "Add to list" at bounding box center [358, 258] width 47 height 20
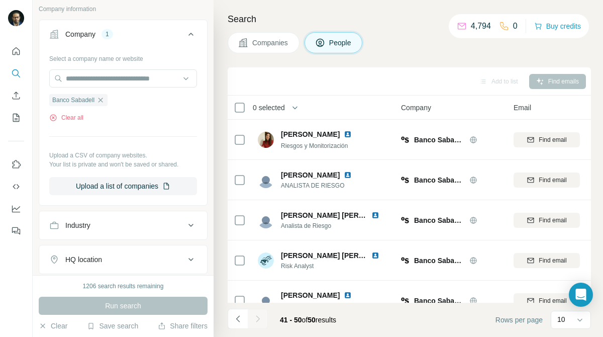
scroll to position [219, 0]
click at [104, 100] on icon "button" at bounding box center [101, 99] width 8 height 8
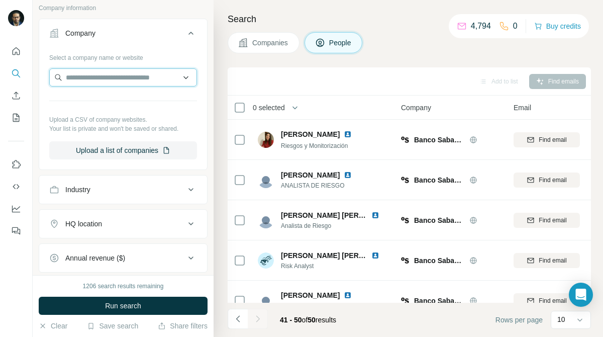
click at [137, 76] on input "text" at bounding box center [123, 77] width 148 height 18
type input "*********"
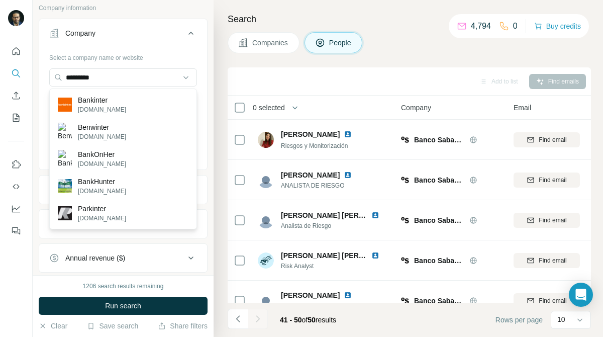
click at [258, 42] on span "Companies" at bounding box center [270, 43] width 37 height 10
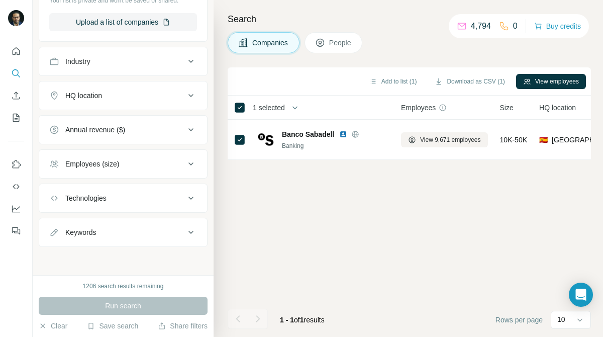
scroll to position [62, 0]
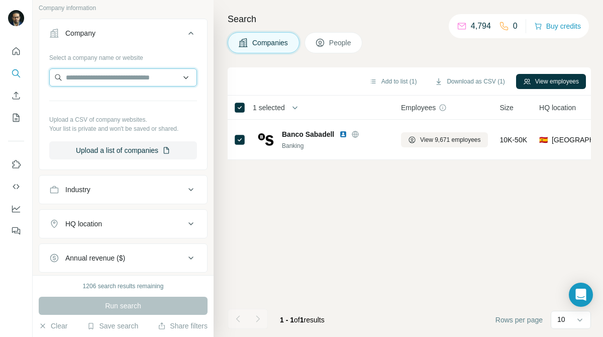
click at [174, 75] on input "text" at bounding box center [123, 77] width 148 height 18
paste input "*********"
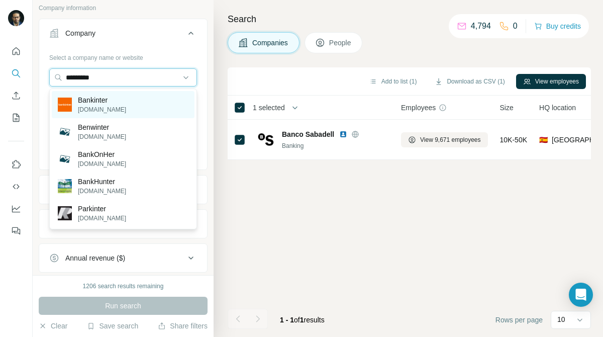
type input "*********"
click at [135, 96] on div "Bankinter [DOMAIN_NAME]" at bounding box center [123, 104] width 143 height 27
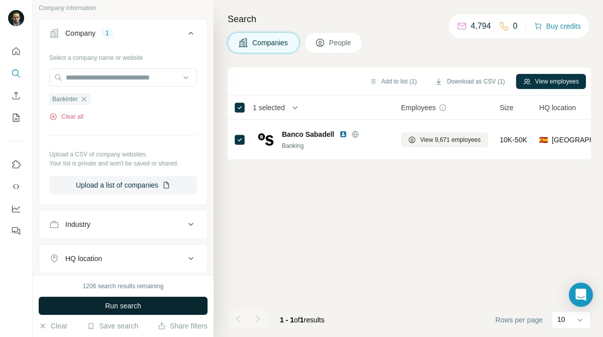
click at [126, 304] on span "Run search" at bounding box center [123, 306] width 36 height 10
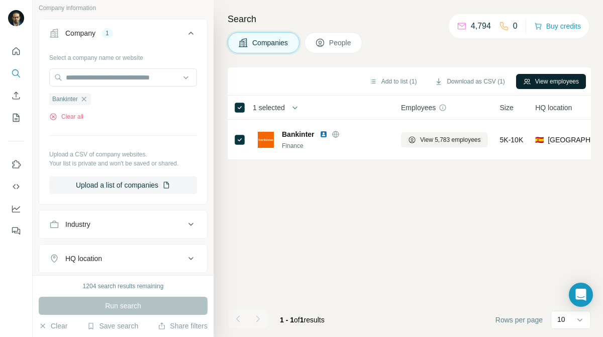
click at [562, 81] on button "View employees" at bounding box center [551, 81] width 70 height 15
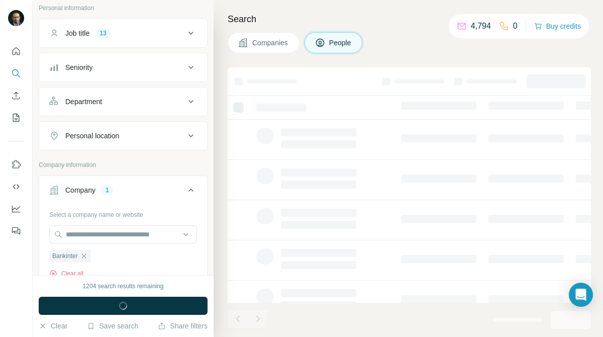
scroll to position [219, 0]
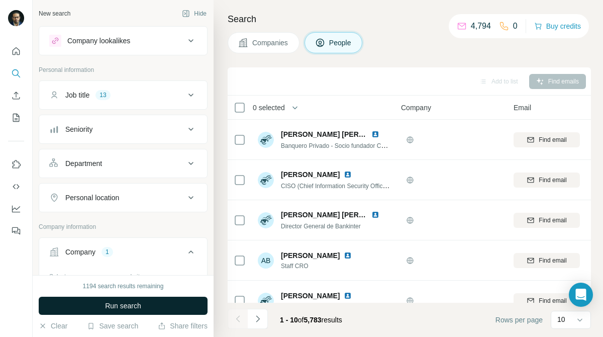
click at [146, 306] on button "Run search" at bounding box center [123, 306] width 169 height 18
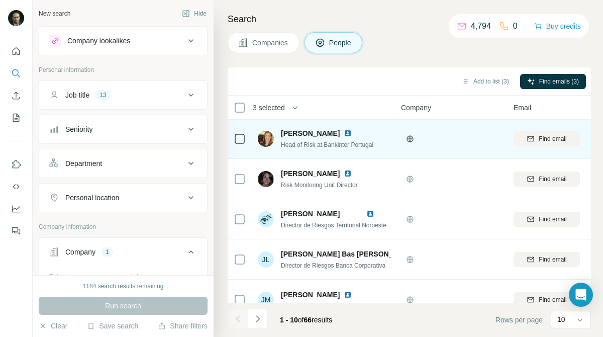
scroll to position [219, 2]
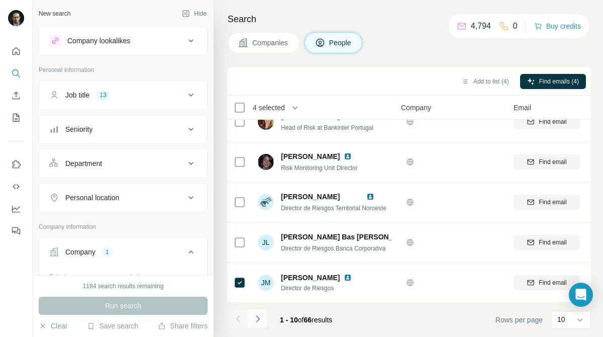
click at [265, 314] on button "Navigate to next page" at bounding box center [258, 319] width 20 height 20
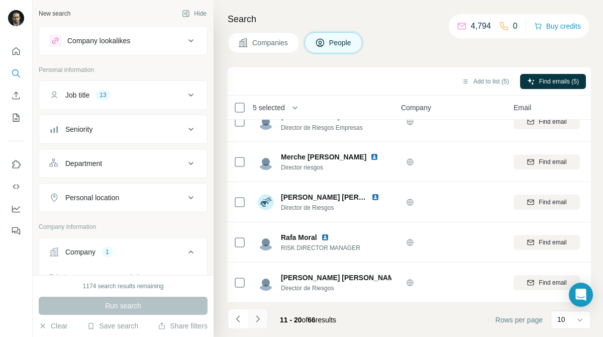
click at [263, 313] on button "Navigate to next page" at bounding box center [258, 319] width 20 height 20
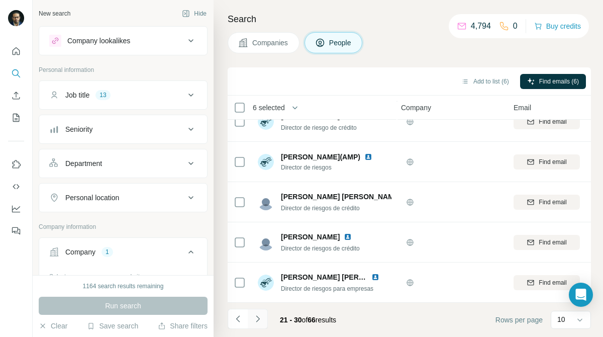
click at [255, 325] on button "Navigate to next page" at bounding box center [258, 319] width 20 height 20
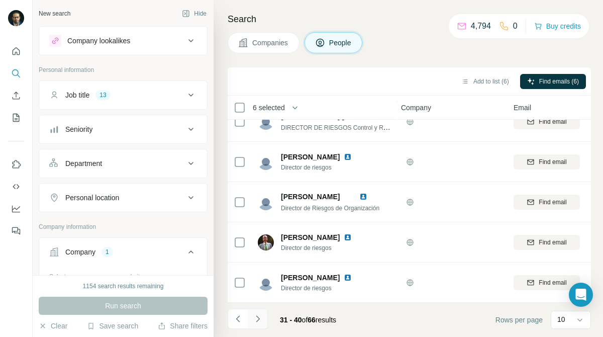
click at [260, 314] on icon "Navigate to next page" at bounding box center [258, 319] width 10 height 10
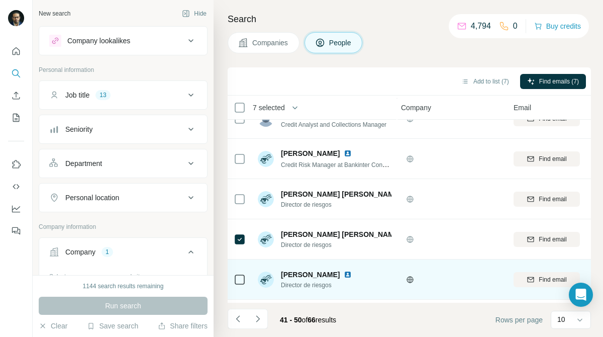
scroll to position [0, 2]
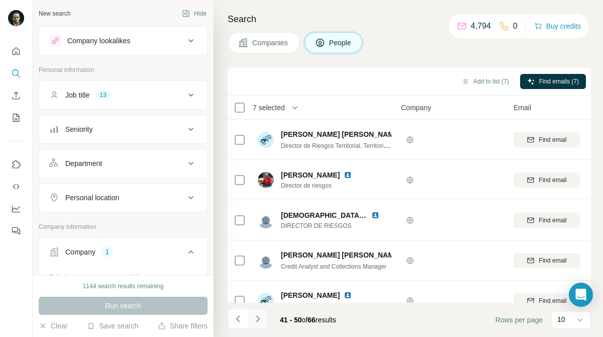
click at [262, 318] on icon "Navigate to next page" at bounding box center [258, 319] width 10 height 10
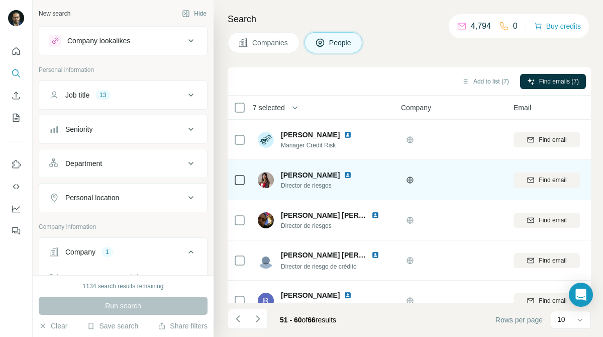
click at [238, 174] on icon at bounding box center [240, 180] width 12 height 12
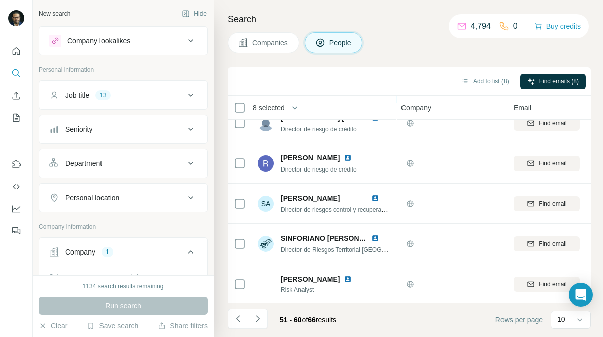
scroll to position [219, 2]
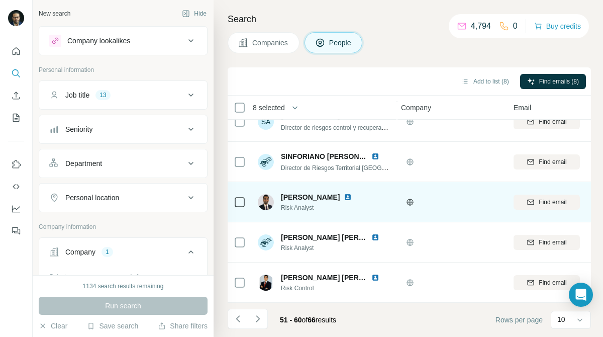
click at [238, 196] on icon at bounding box center [240, 202] width 12 height 12
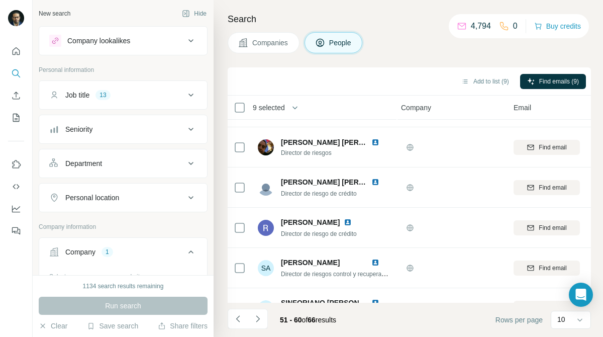
scroll to position [0, 2]
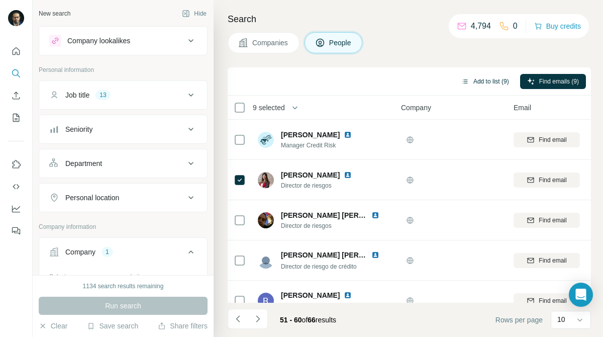
click at [487, 77] on button "Add to list (9)" at bounding box center [486, 81] width 62 height 15
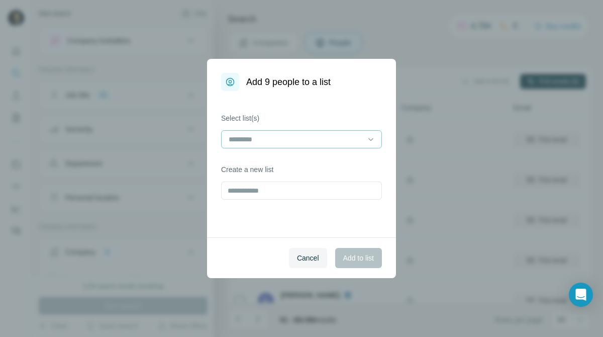
click at [337, 138] on input at bounding box center [296, 139] width 136 height 11
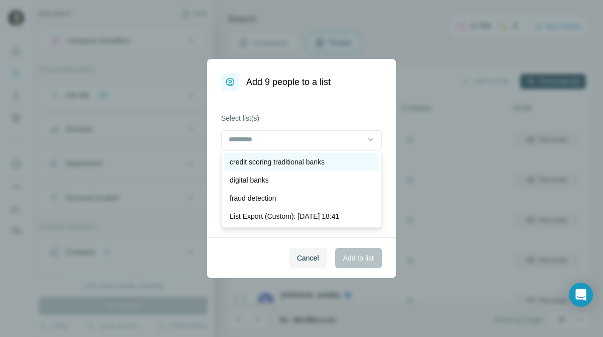
click at [327, 156] on div "credit scoring traditional banks" at bounding box center [302, 162] width 156 height 18
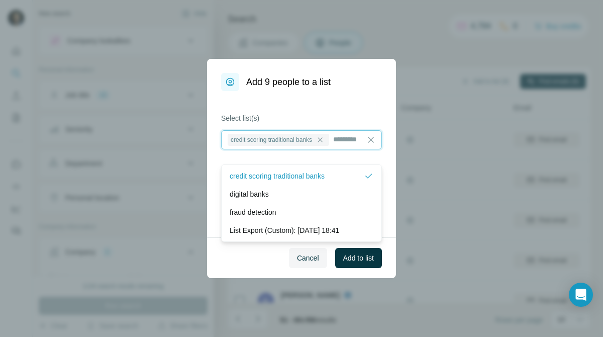
scroll to position [1, 0]
click at [365, 261] on span "Add to list" at bounding box center [358, 258] width 31 height 10
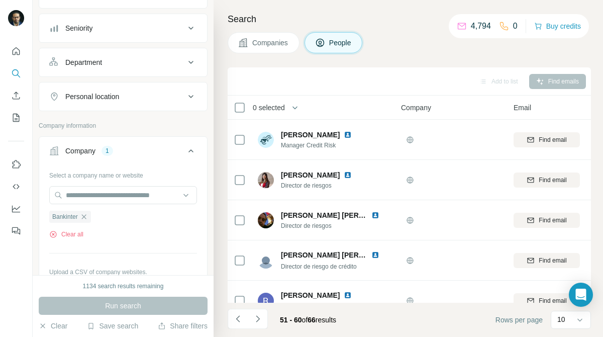
scroll to position [102, 0]
click at [85, 215] on icon "button" at bounding box center [84, 216] width 8 height 8
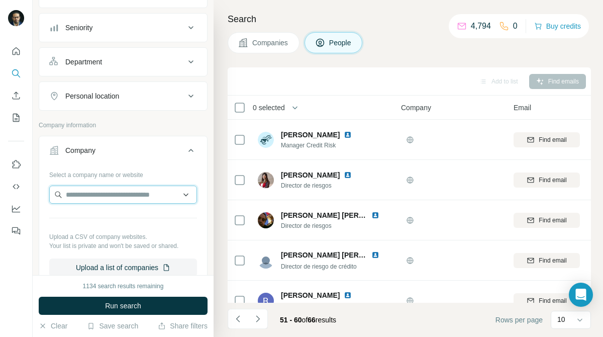
click at [139, 189] on input "text" at bounding box center [123, 195] width 148 height 18
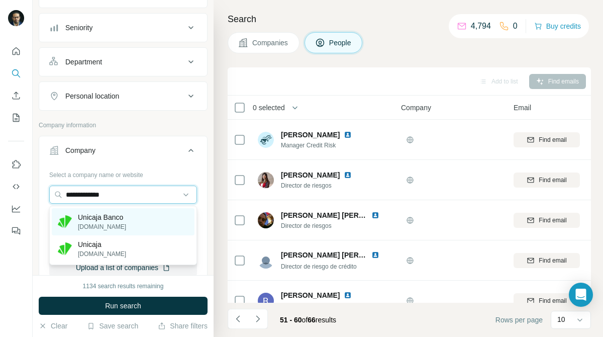
type input "**********"
click at [134, 215] on div "Unicaja Banco [DOMAIN_NAME]" at bounding box center [123, 221] width 143 height 27
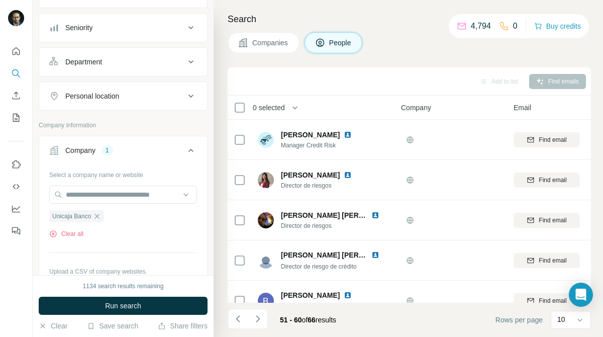
click at [283, 42] on span "Companies" at bounding box center [270, 43] width 37 height 10
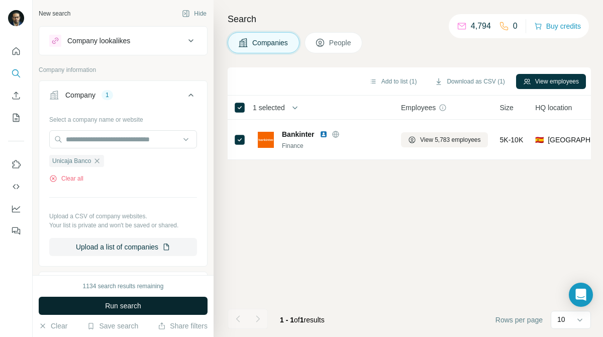
click at [161, 303] on button "Run search" at bounding box center [123, 306] width 169 height 18
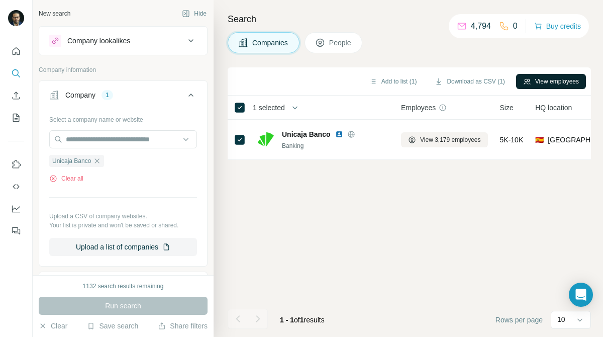
click at [544, 83] on button "View employees" at bounding box center [551, 81] width 70 height 15
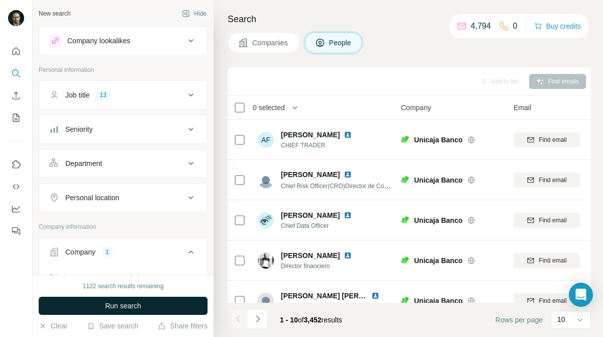
click at [181, 308] on button "Run search" at bounding box center [123, 306] width 169 height 18
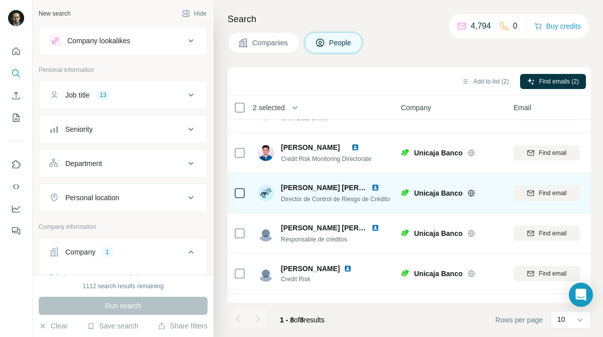
scroll to position [70, 2]
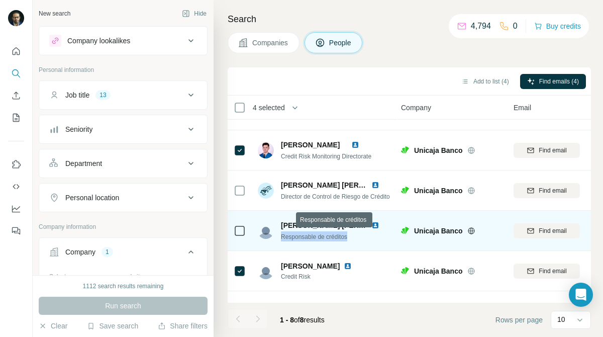
drag, startPoint x: 282, startPoint y: 236, endPoint x: 355, endPoint y: 234, distance: 73.5
click at [355, 234] on div "Responsable de créditos" at bounding box center [336, 236] width 111 height 10
copy span "Responsable de créditos"
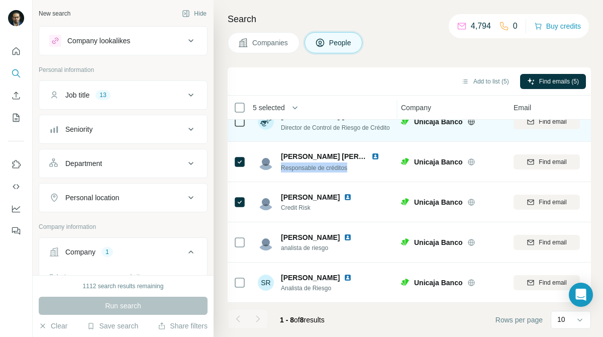
scroll to position [139, 0]
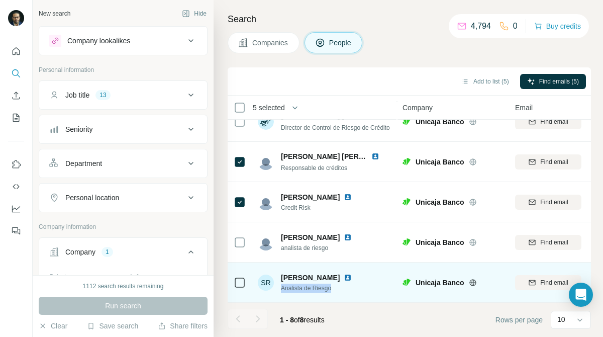
drag, startPoint x: 281, startPoint y: 287, endPoint x: 334, endPoint y: 292, distance: 53.0
click at [334, 292] on div "SR [PERSON_NAME] Analista de Riesgo" at bounding box center [325, 283] width 134 height 28
copy span "Analista de Riesgo"
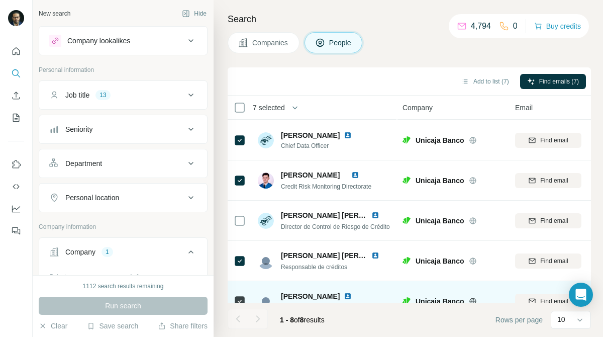
scroll to position [41, 0]
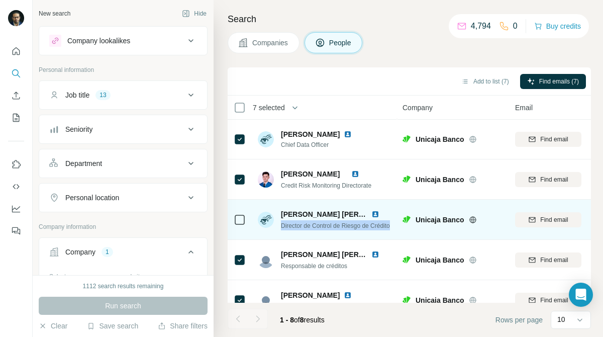
drag, startPoint x: 283, startPoint y: 225, endPoint x: 391, endPoint y: 233, distance: 108.4
click at [391, 233] on div "[PERSON_NAME] [PERSON_NAME] Director de Control [PERSON_NAME]" at bounding box center [325, 220] width 134 height 28
copy span "Director de Control de Riesgo de Crédito"
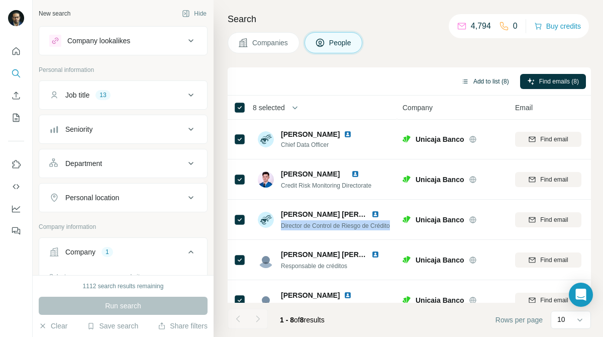
click at [498, 83] on button "Add to list (8)" at bounding box center [486, 81] width 62 height 15
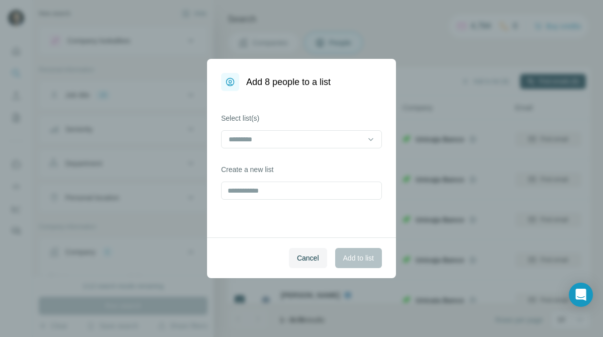
click at [339, 129] on div "Select list(s)" at bounding box center [301, 130] width 161 height 35
click at [334, 150] on div "Select list(s) Create a new list" at bounding box center [301, 164] width 189 height 146
click at [332, 142] on input at bounding box center [296, 139] width 136 height 11
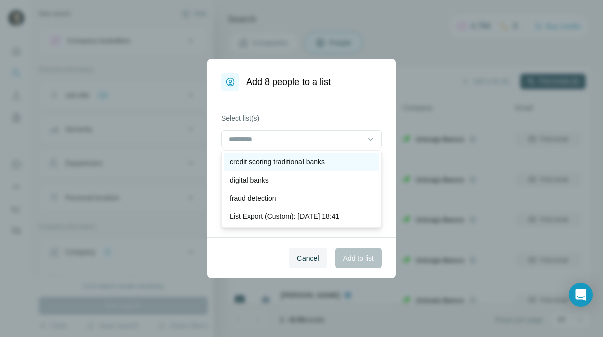
click at [334, 159] on div "credit scoring traditional banks" at bounding box center [302, 162] width 144 height 10
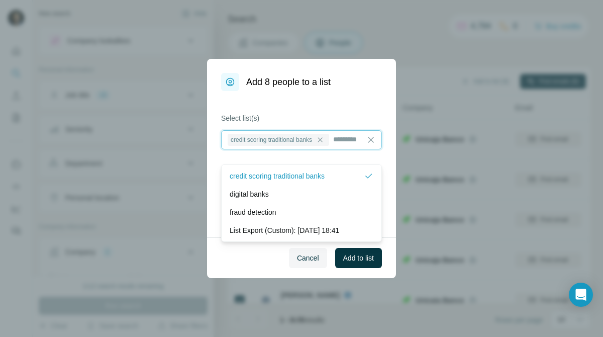
scroll to position [1, 0]
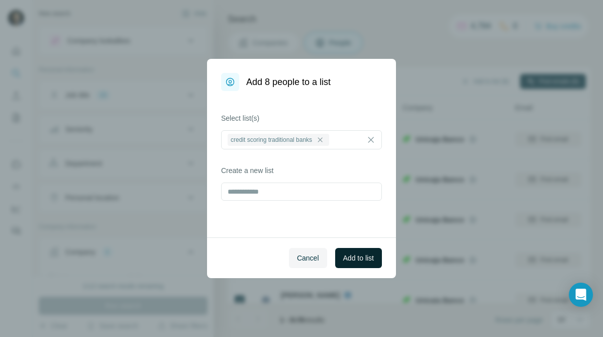
click at [377, 256] on button "Add to list" at bounding box center [358, 258] width 47 height 20
